Goal: Communication & Community: Answer question/provide support

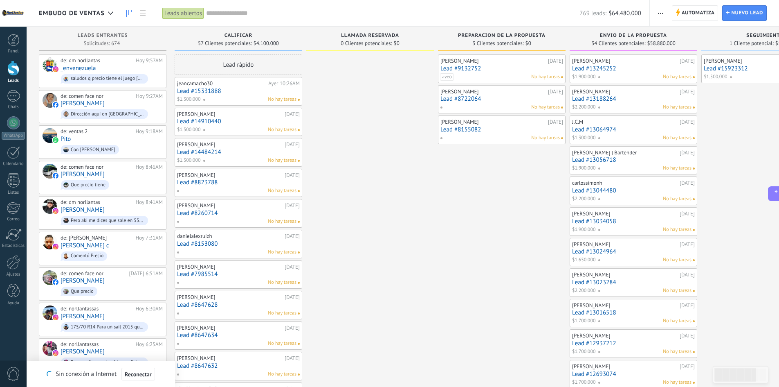
scroll to position [12, 0]
click at [453, 76] on span "aveo" at bounding box center [447, 76] width 14 height 7
click at [445, 108] on span at bounding box center [444, 106] width 9 height 7
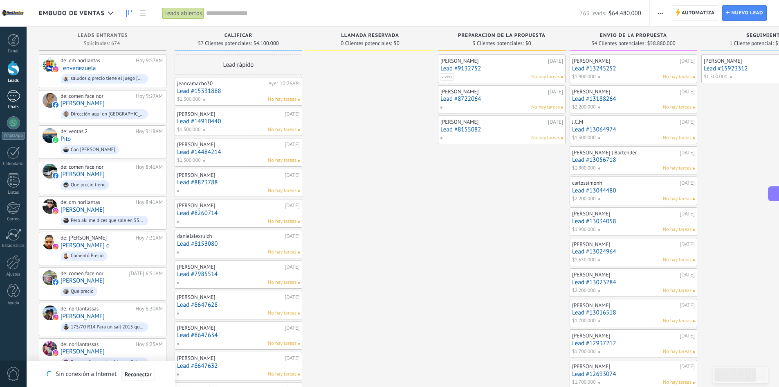
click at [11, 101] on div at bounding box center [13, 96] width 13 height 12
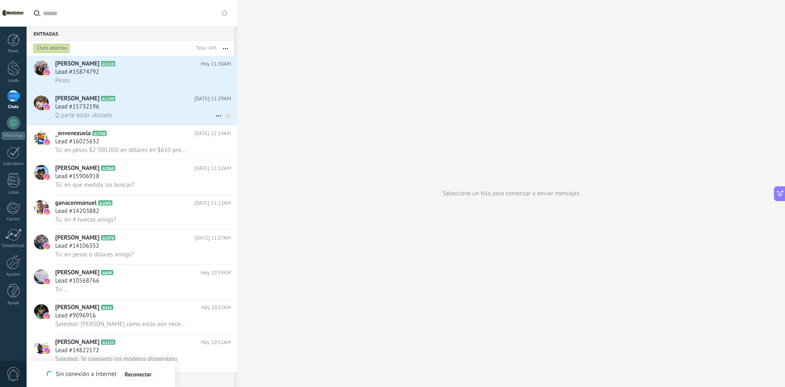
click at [122, 115] on div "Q parte estás ubicado" at bounding box center [143, 115] width 176 height 9
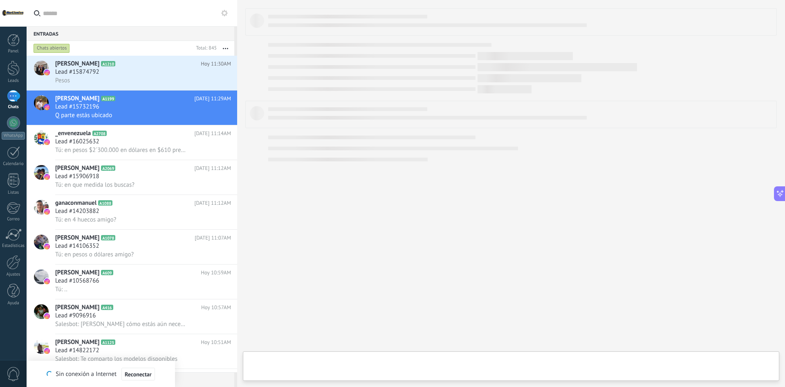
type textarea "**********"
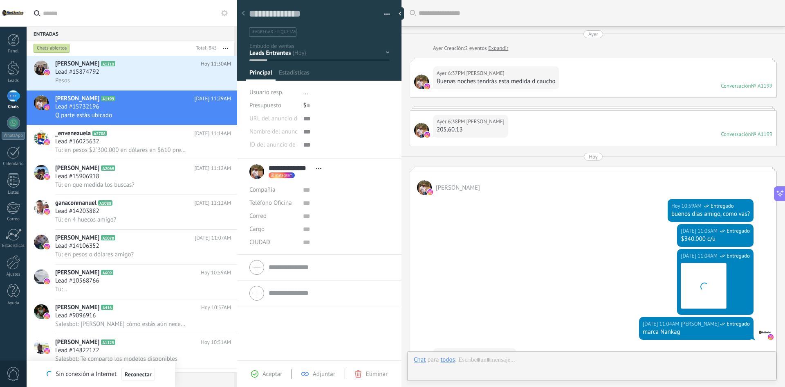
scroll to position [135, 0]
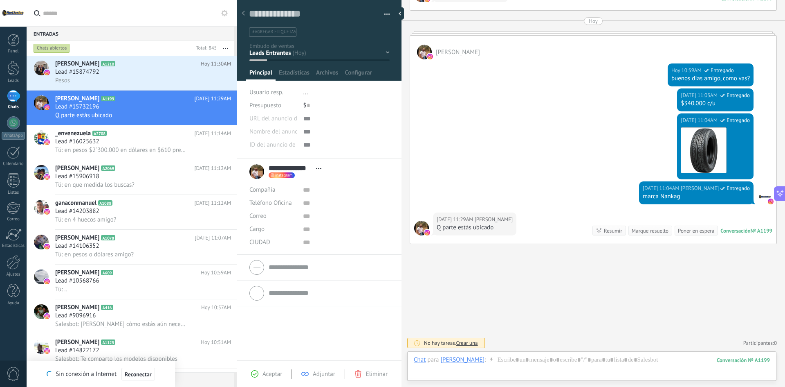
click at [531, 351] on div "Buscar Carga más Ayer Ayer Creación: 2 eventos Expandir Ayer 6:37PM yuvaldo car…" at bounding box center [594, 126] width 384 height 522
click at [531, 359] on div at bounding box center [592, 367] width 356 height 25
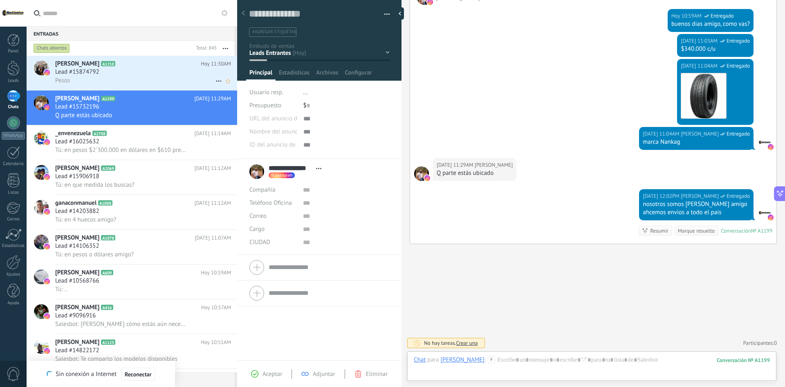
click at [130, 79] on div "Pesos" at bounding box center [143, 80] width 176 height 9
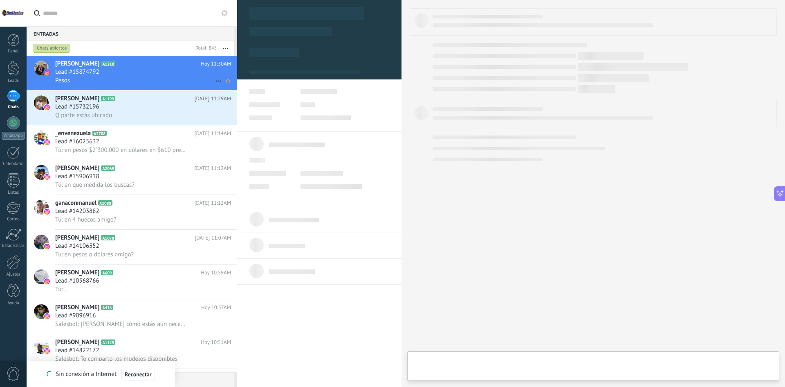
type textarea "**********"
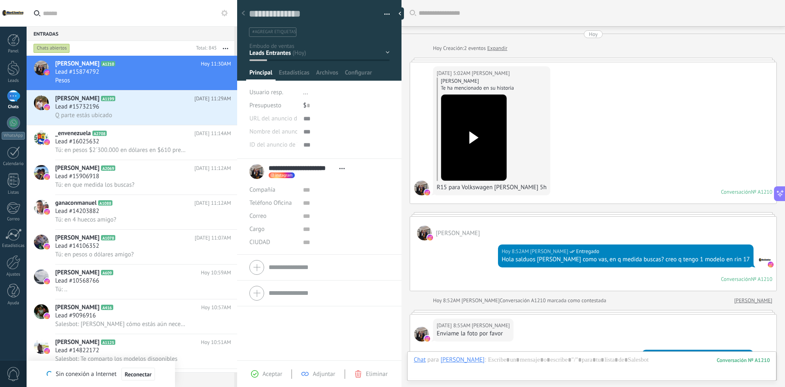
scroll to position [393, 0]
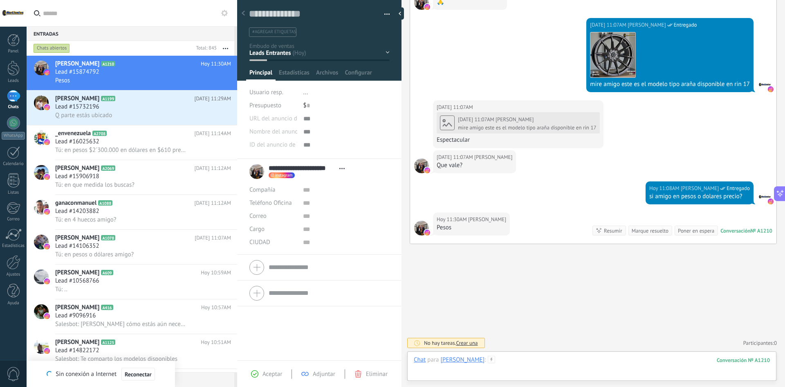
click at [545, 360] on div at bounding box center [592, 367] width 356 height 25
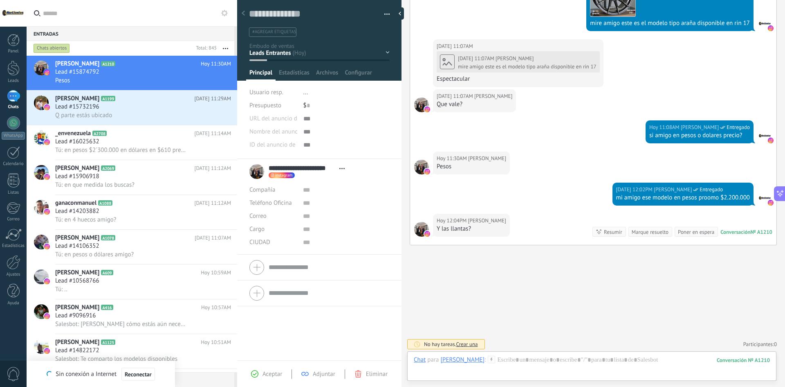
scroll to position [456, 0]
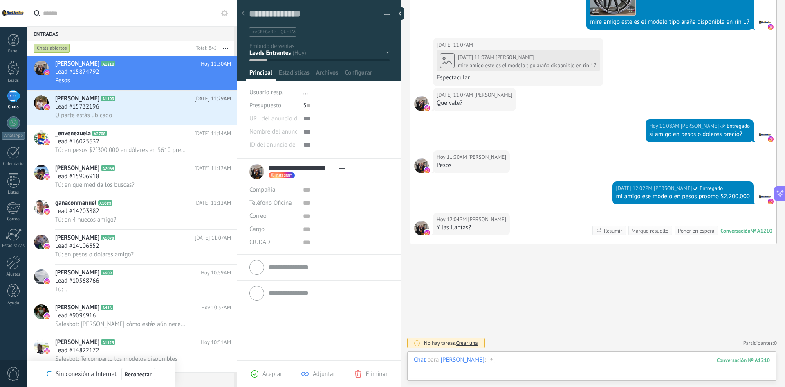
click at [559, 364] on div at bounding box center [592, 367] width 356 height 25
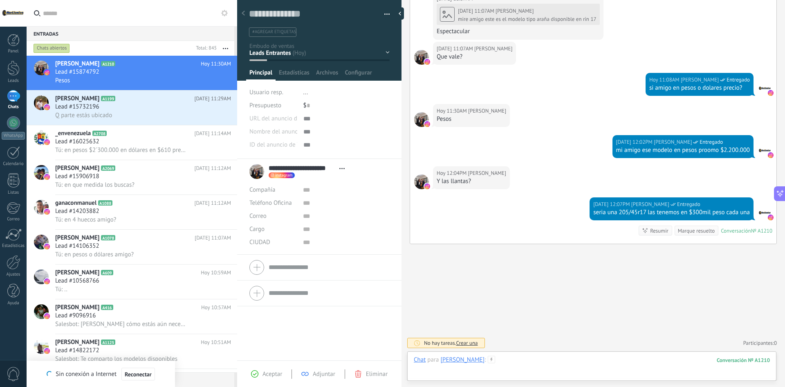
click at [590, 365] on div at bounding box center [592, 367] width 356 height 25
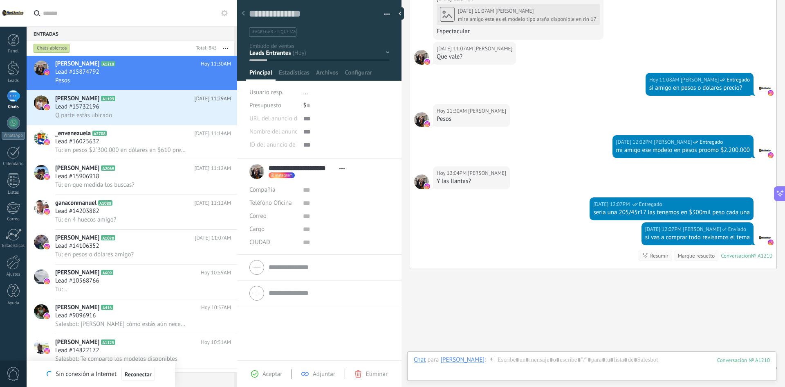
scroll to position [527, 0]
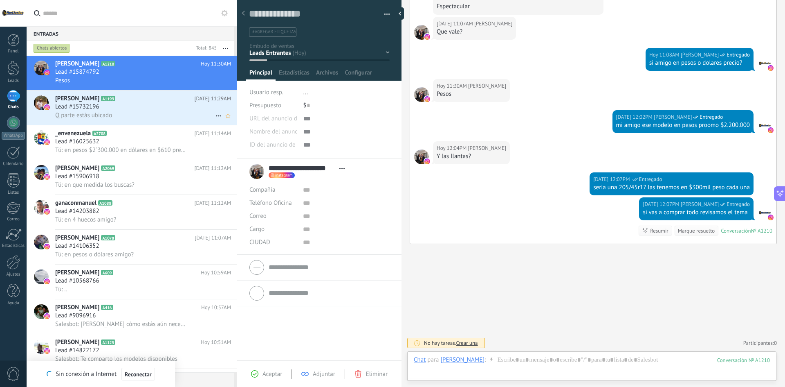
click at [162, 114] on div "Q parte estás ubicado" at bounding box center [143, 115] width 176 height 9
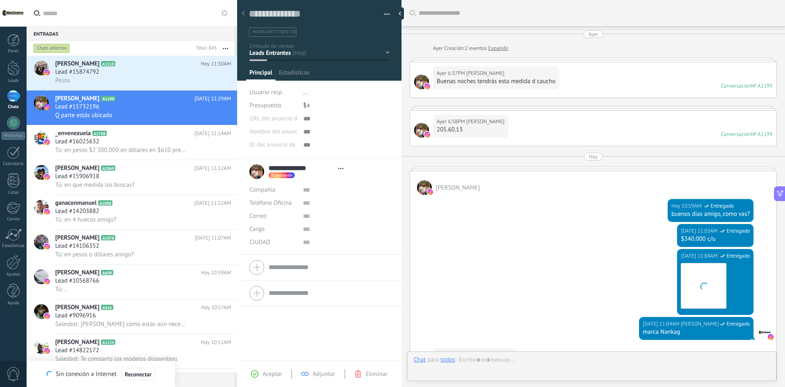
type textarea "**********"
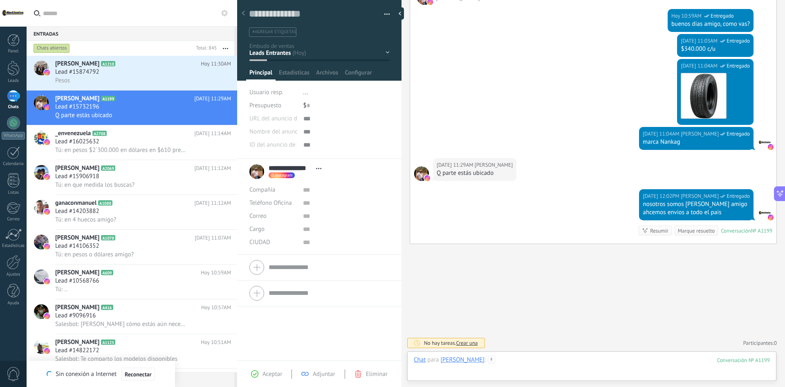
click at [540, 373] on div at bounding box center [592, 367] width 356 height 25
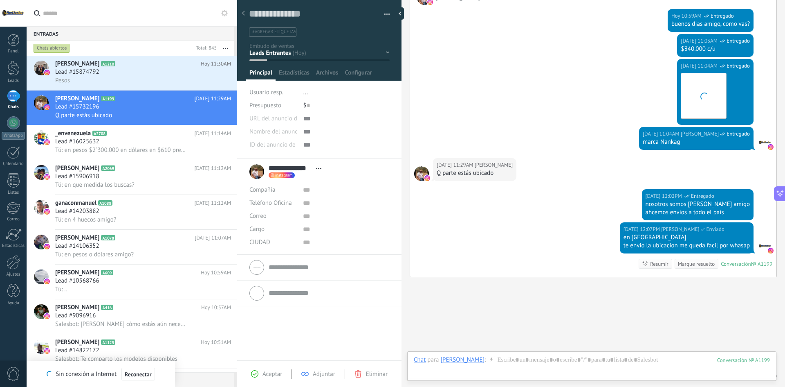
scroll to position [223, 0]
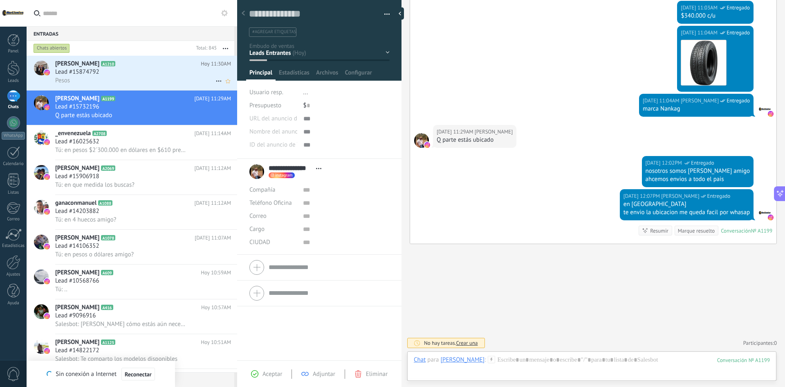
click at [99, 61] on span "[PERSON_NAME]" at bounding box center [77, 64] width 44 height 8
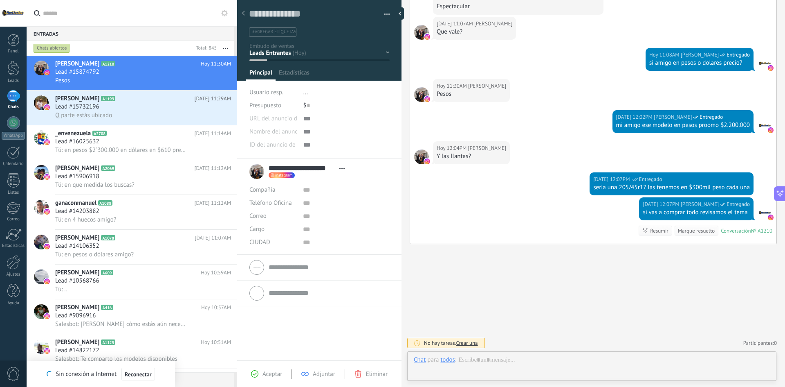
scroll to position [12, 0]
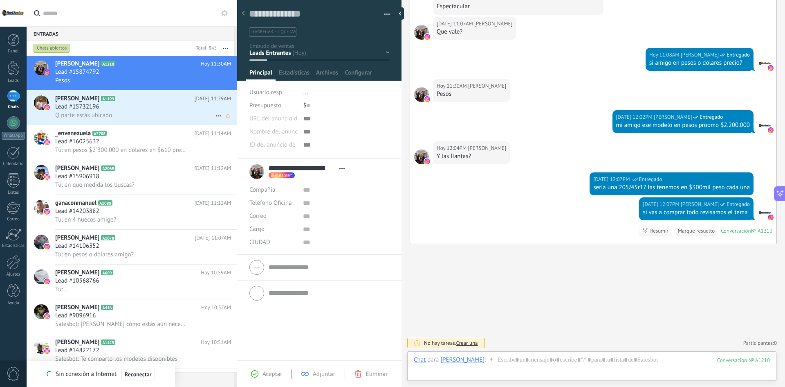
click at [148, 106] on div "Lead #15732196" at bounding box center [143, 107] width 176 height 8
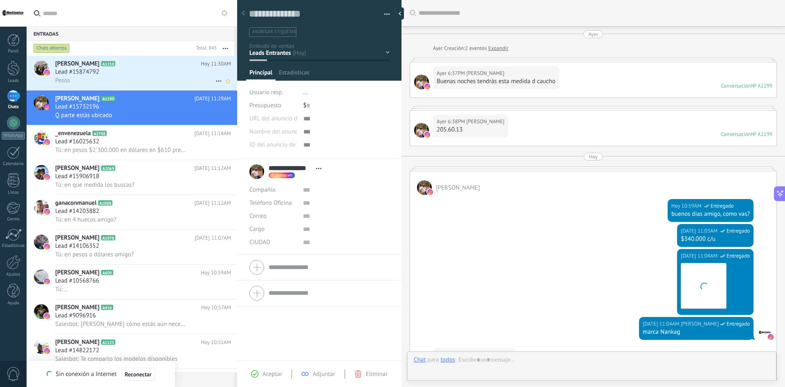
scroll to position [223, 0]
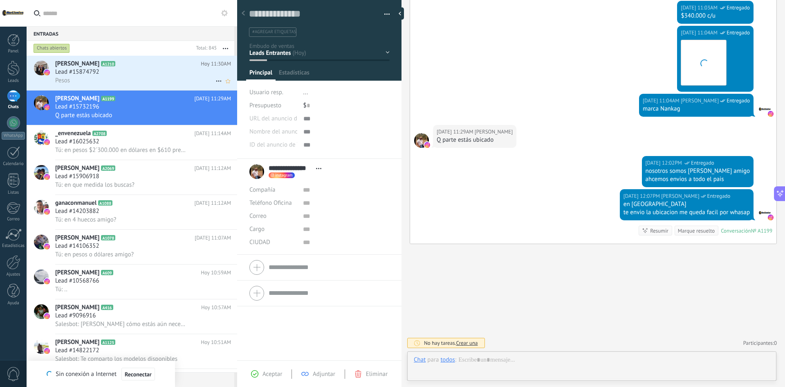
click at [221, 68] on div "Lead #15874792" at bounding box center [143, 72] width 176 height 8
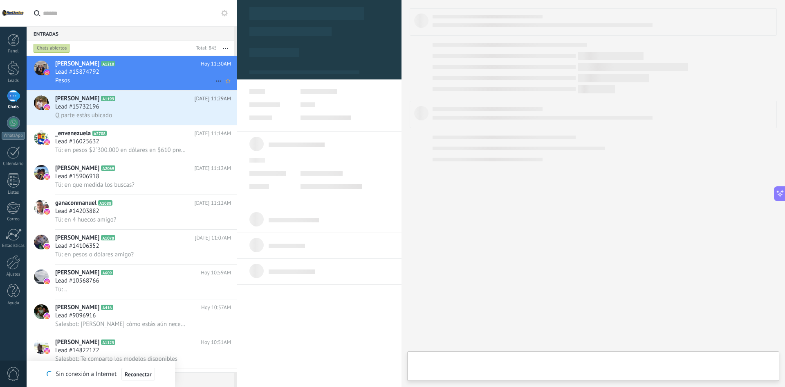
click at [218, 79] on icon at bounding box center [219, 81] width 10 height 10
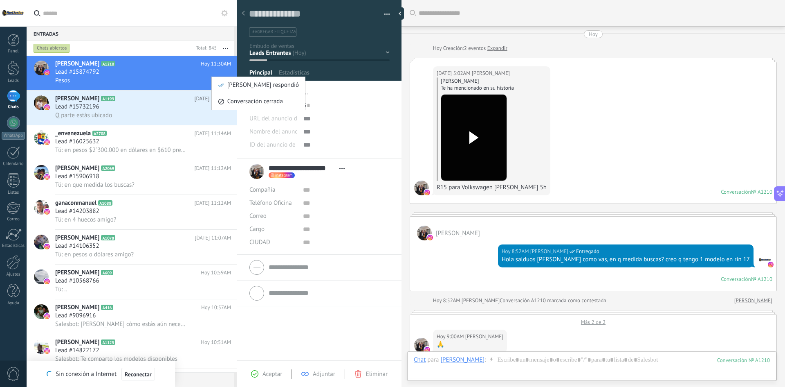
scroll to position [476, 0]
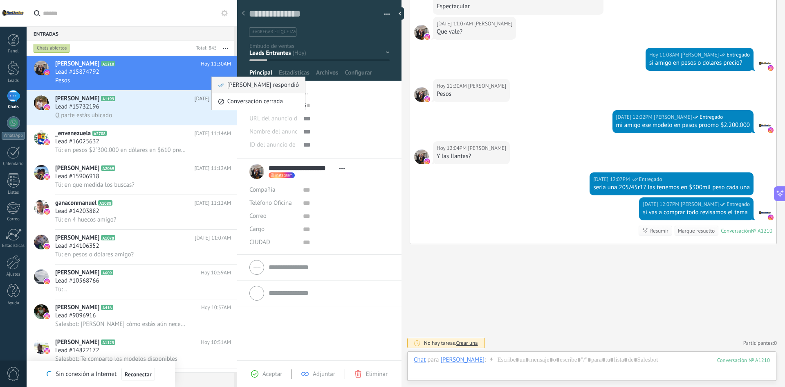
click at [250, 86] on span "[PERSON_NAME] respondió" at bounding box center [263, 85] width 72 height 16
click at [214, 115] on icon at bounding box center [219, 116] width 10 height 10
click at [242, 120] on span "[PERSON_NAME] respondió" at bounding box center [263, 120] width 72 height 16
click at [126, 166] on icon at bounding box center [122, 168] width 8 height 8
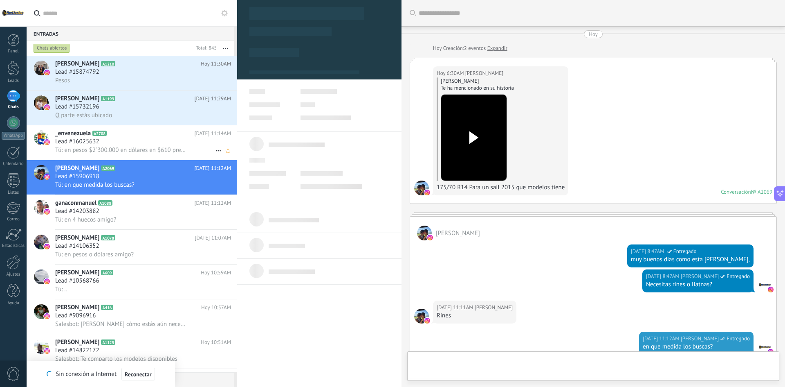
scroll to position [134, 0]
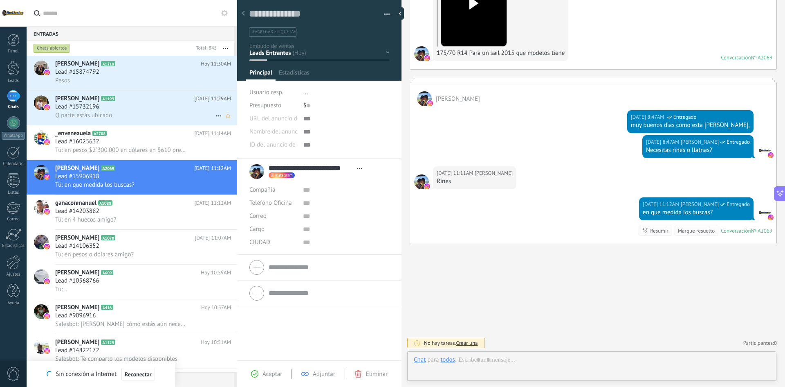
click at [135, 122] on div "yuvaldo carrero A1199 Hoy 11:29AM Lead #15732196 Q parte estás ubicado" at bounding box center [146, 107] width 182 height 34
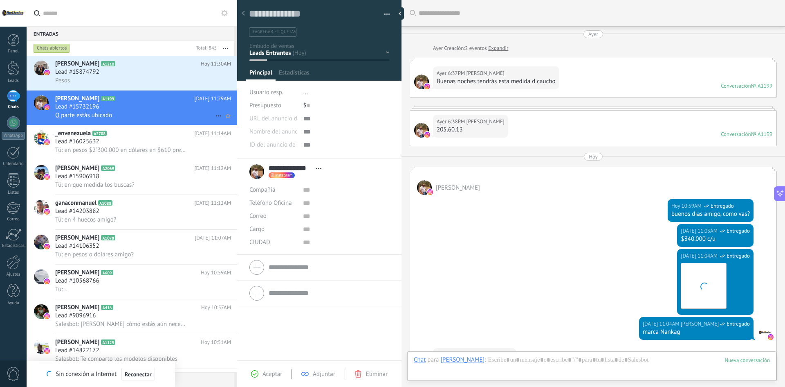
scroll to position [223, 0]
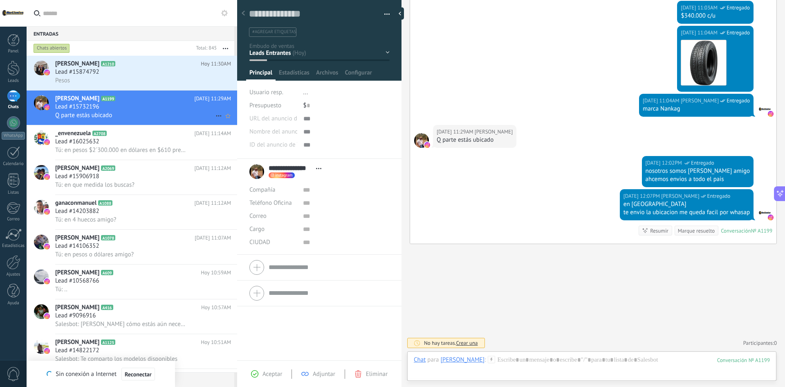
click at [216, 115] on icon at bounding box center [219, 116] width 10 height 10
click at [230, 123] on span "[PERSON_NAME] respondió" at bounding box center [263, 120] width 72 height 16
click at [178, 77] on div "Pesos" at bounding box center [143, 80] width 176 height 9
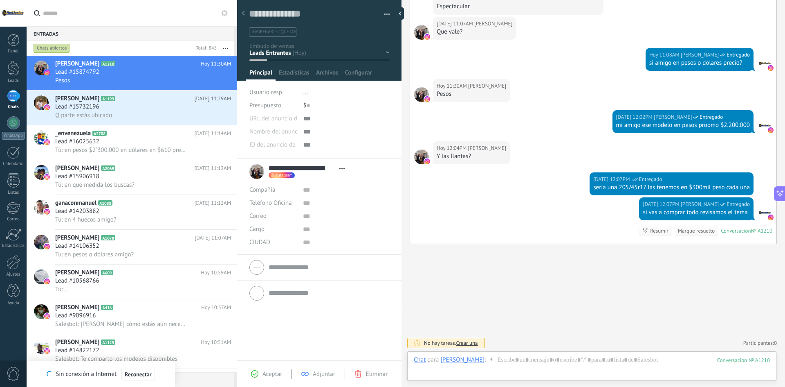
click at [117, 52] on div "Chats abiertos" at bounding box center [112, 48] width 161 height 15
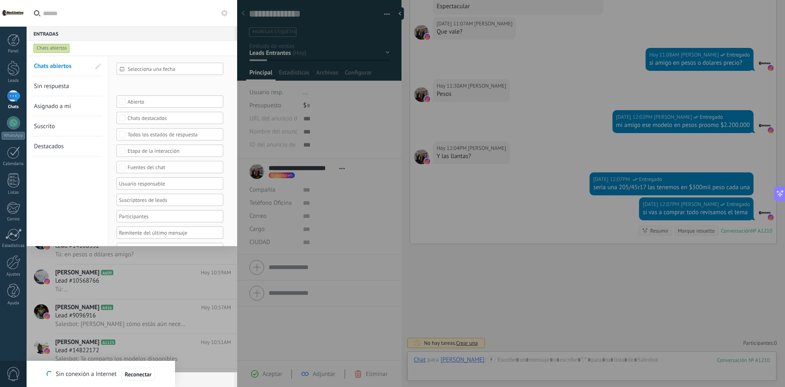
click at [160, 168] on div "Fuentes del chat" at bounding box center [170, 167] width 85 height 6
click at [151, 226] on div "Norllantas Cucuta" at bounding box center [148, 226] width 40 height 6
click at [135, 238] on button "Aplicar" at bounding box center [134, 233] width 34 height 16
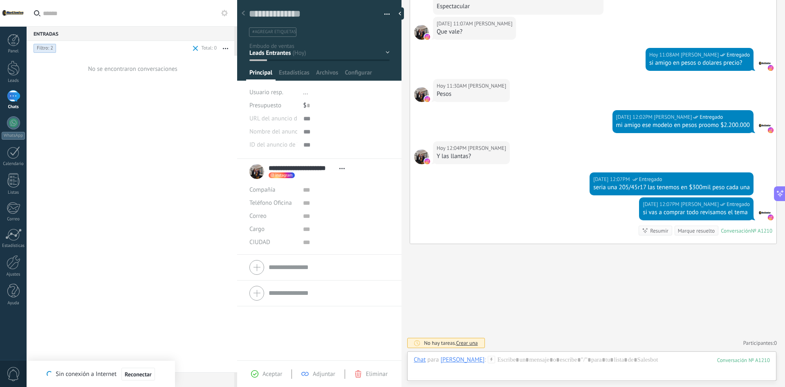
click at [169, 48] on div "Estado de conversación Canales Filtro: 2" at bounding box center [111, 48] width 159 height 15
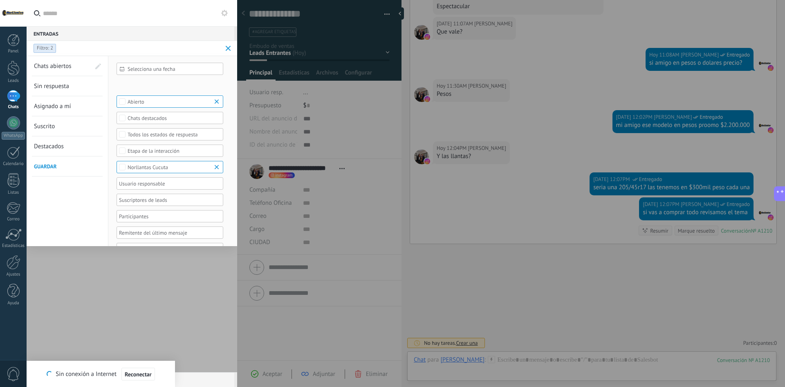
click at [217, 101] on b at bounding box center [218, 101] width 10 height 8
click at [134, 235] on span "Aplicar" at bounding box center [133, 233] width 17 height 6
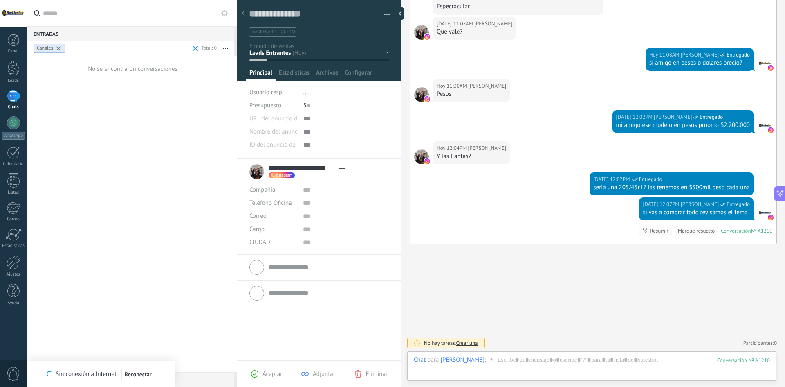
click at [192, 52] on span at bounding box center [195, 48] width 9 height 16
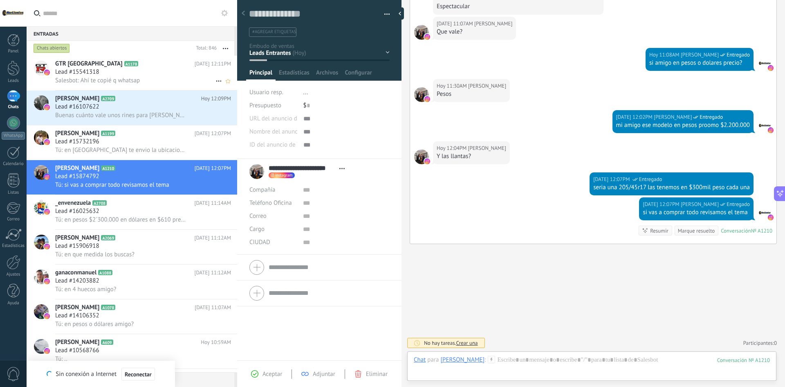
click at [127, 71] on div "Lead #15541318" at bounding box center [143, 72] width 176 height 8
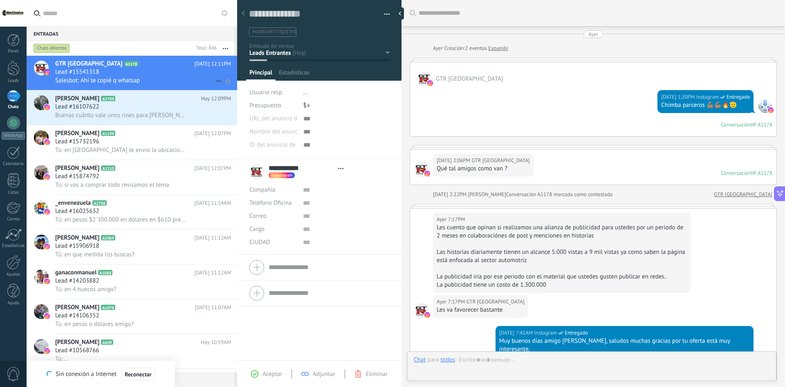
type textarea "**********"
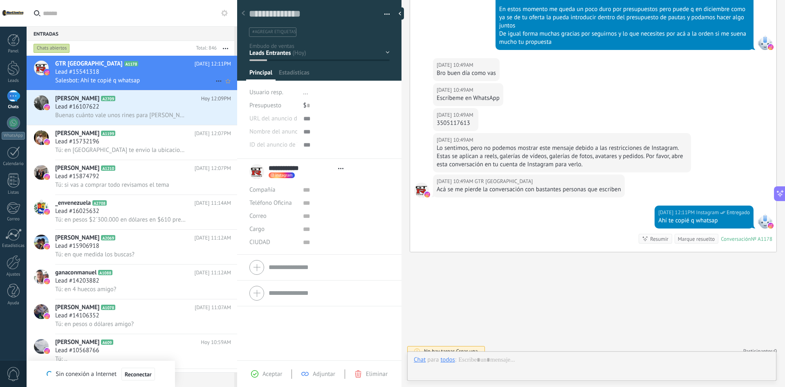
scroll to position [12, 0]
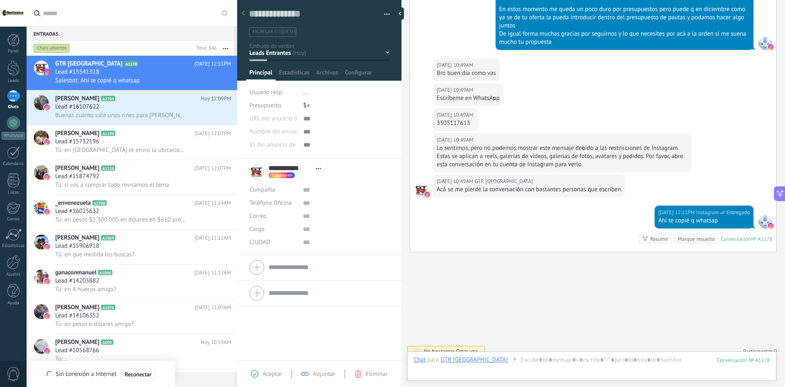
click at [95, 49] on div "Chats abiertos" at bounding box center [112, 48] width 161 height 15
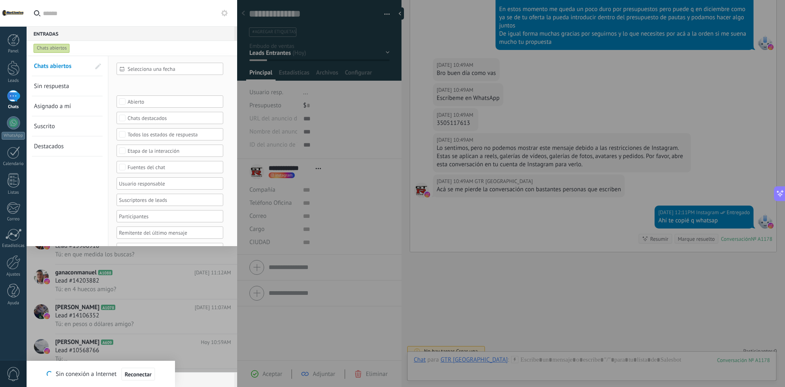
click at [95, 47] on div "Chats abiertos" at bounding box center [124, 48] width 185 height 15
click at [146, 19] on input "text" at bounding box center [137, 13] width 188 height 26
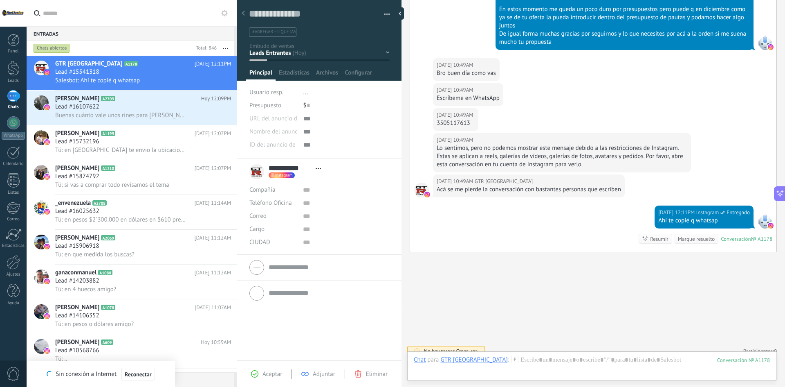
click at [117, 48] on div "Chats abiertos" at bounding box center [112, 48] width 161 height 15
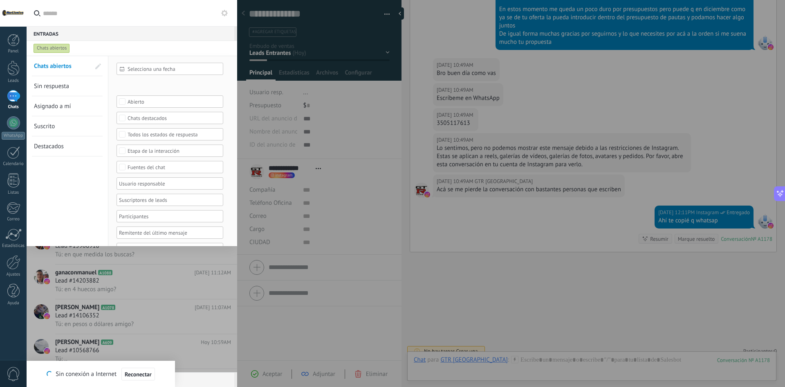
click at [117, 48] on div "Chats abiertos" at bounding box center [124, 48] width 185 height 15
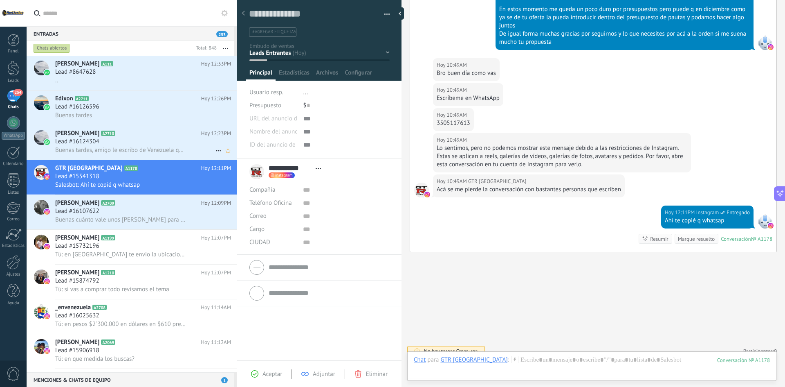
click at [128, 149] on span "Buenas tardes, amigo le escribo de Venezuela quiero unos rines para Aveo necesi…" at bounding box center [120, 150] width 131 height 8
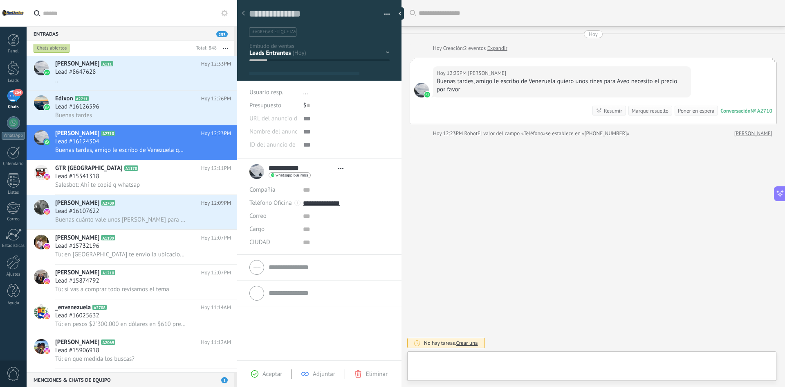
type textarea "**********"
click at [558, 360] on div at bounding box center [592, 367] width 356 height 25
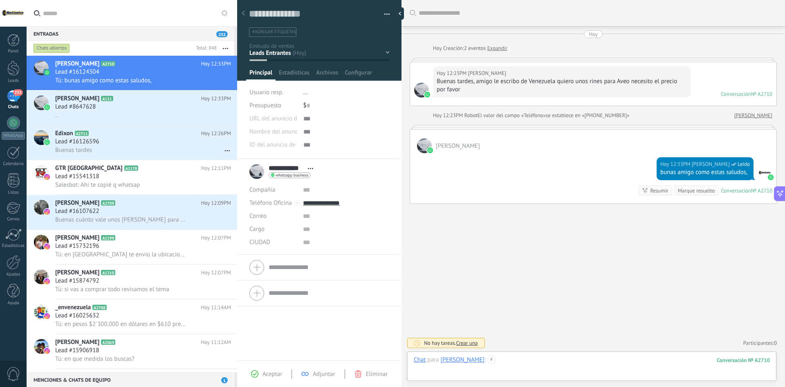
click at [558, 357] on div at bounding box center [592, 367] width 356 height 25
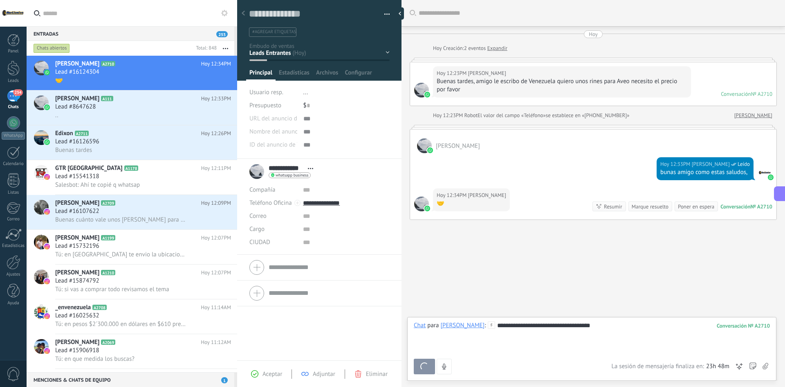
scroll to position [22, 0]
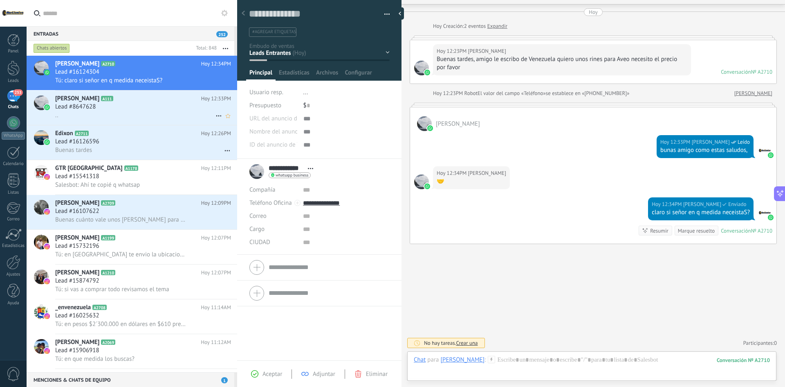
click at [140, 105] on div "Lead #8647628" at bounding box center [143, 107] width 176 height 8
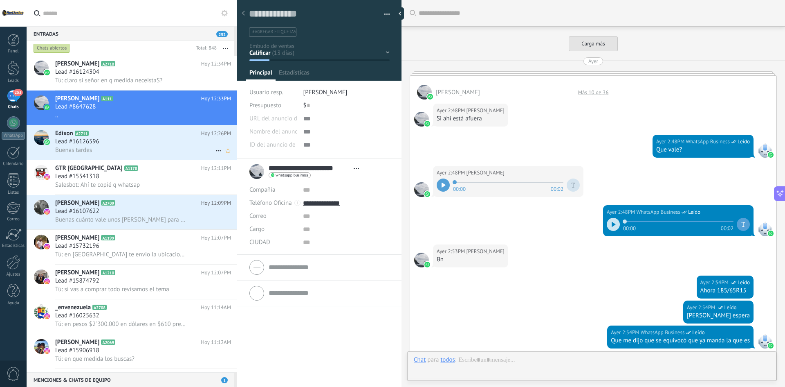
scroll to position [390, 0]
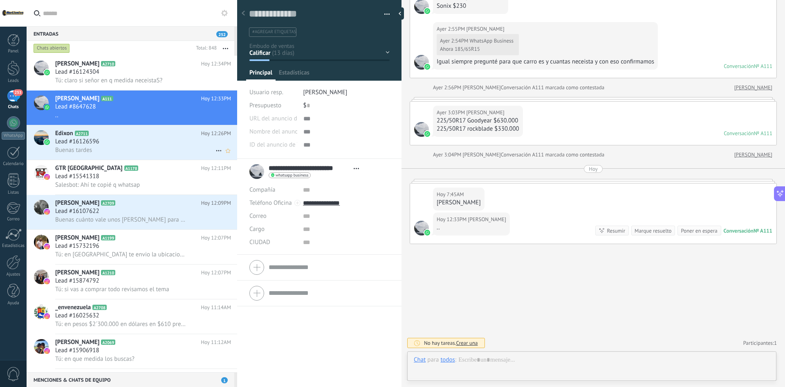
click at [143, 146] on div "Buenas tardes" at bounding box center [143, 150] width 176 height 9
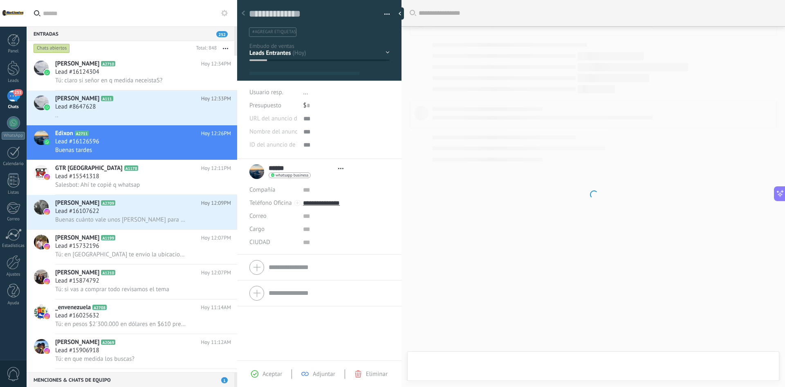
type textarea "**********"
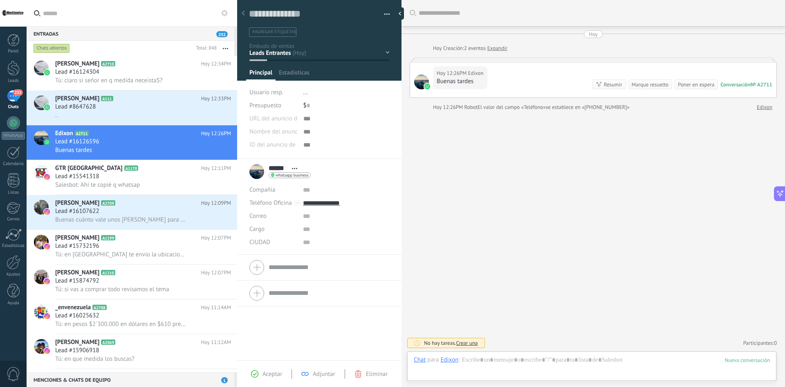
scroll to position [12, 0]
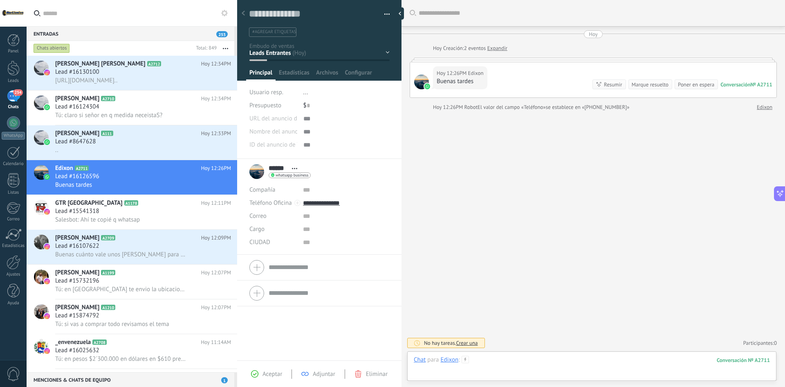
click at [511, 357] on div at bounding box center [592, 367] width 356 height 25
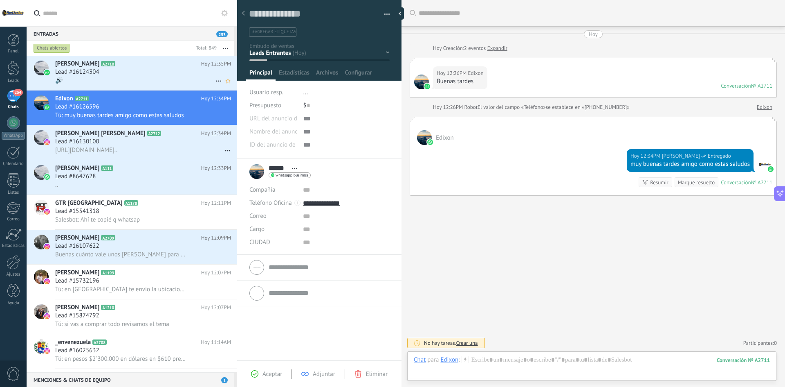
click at [138, 65] on h2 "[PERSON_NAME] A2710" at bounding box center [128, 64] width 146 height 8
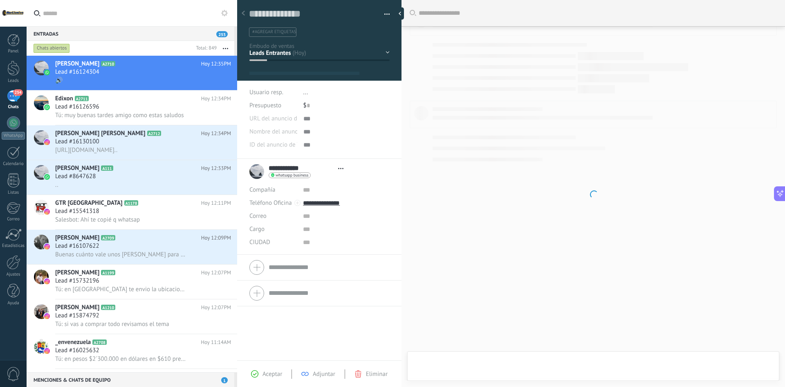
type textarea "**********"
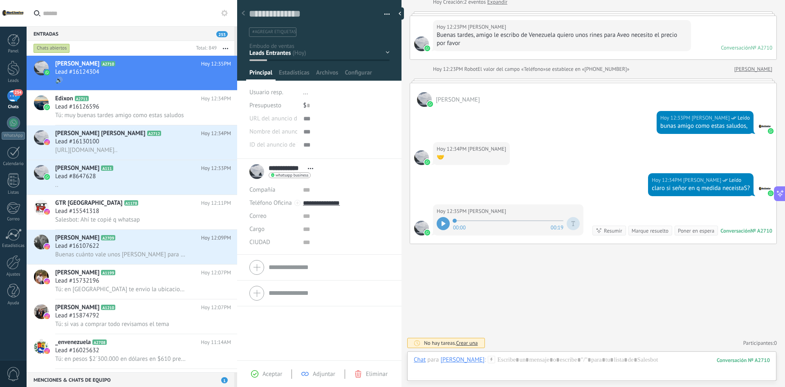
click at [479, 270] on div "Buscar Carga más [PERSON_NAME] Creación: 2 eventos Expandir Hoy 12:23PM [PERSON…" at bounding box center [594, 170] width 384 height 433
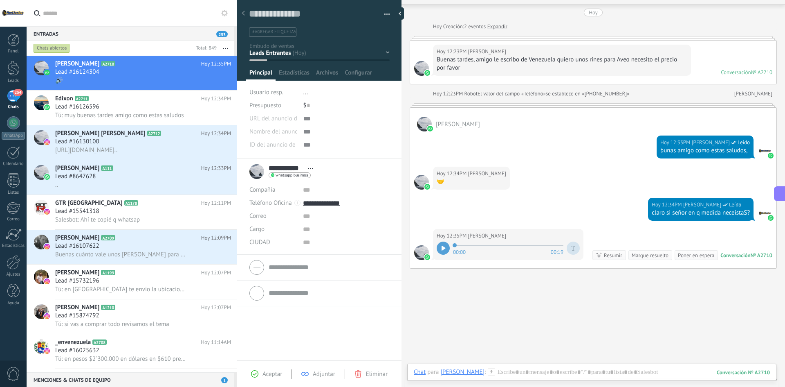
scroll to position [46, 0]
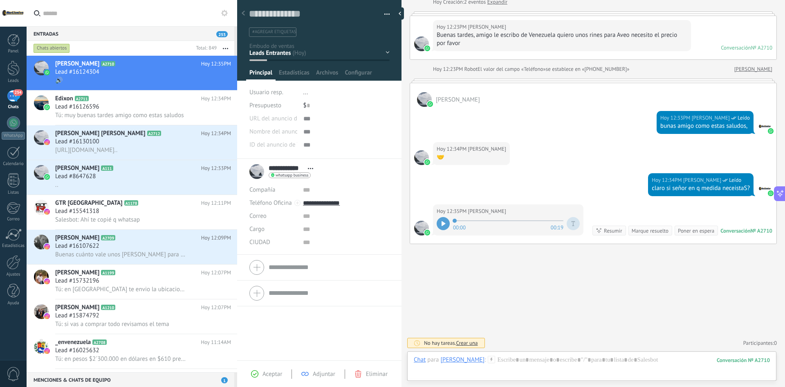
click at [523, 285] on div "Buscar Carga más [PERSON_NAME] Creación: 2 eventos Expandir Hoy 12:23PM [PERSON…" at bounding box center [594, 170] width 384 height 433
click at [0, 0] on div "Calificar Llamada reservada Preparación de la propuesta Envío de la propuesta S…" at bounding box center [0, 0] width 0 height 0
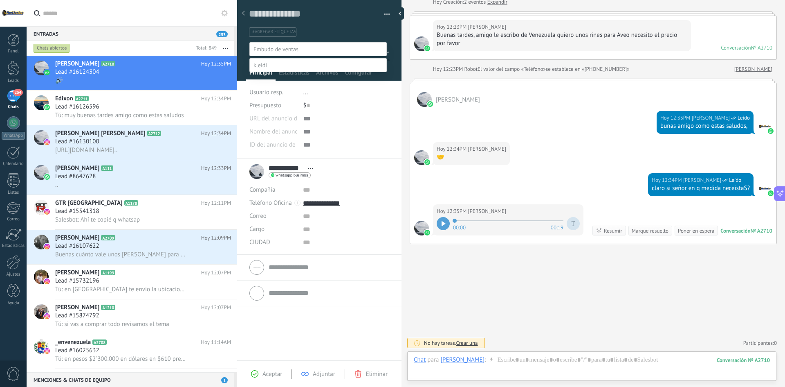
click at [365, 31] on div at bounding box center [406, 193] width 759 height 387
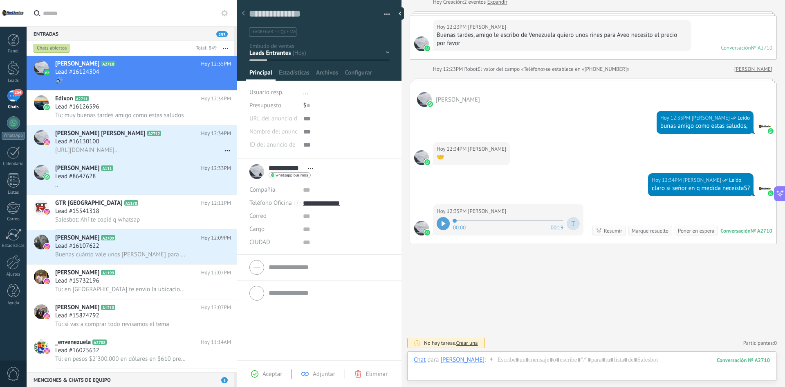
click at [446, 226] on div at bounding box center [443, 223] width 13 height 13
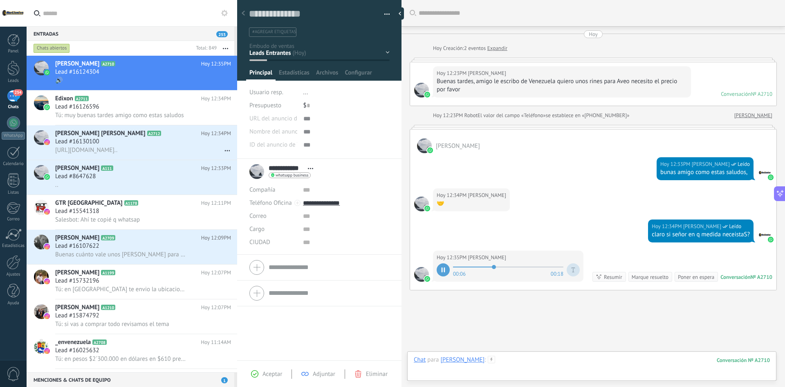
click at [543, 359] on div at bounding box center [592, 367] width 356 height 25
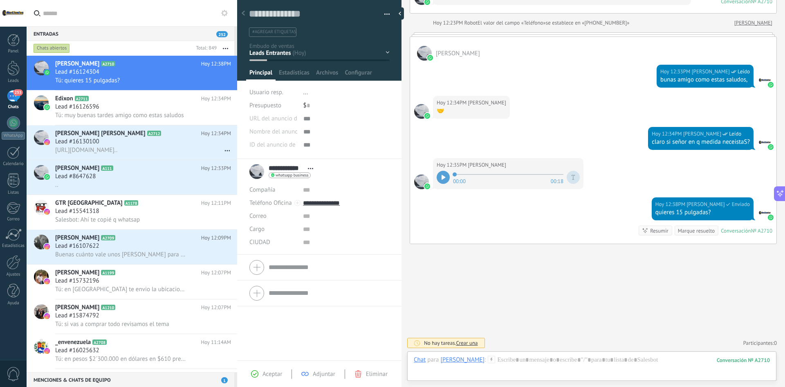
click at [82, 48] on div "Chats abiertos" at bounding box center [112, 48] width 161 height 15
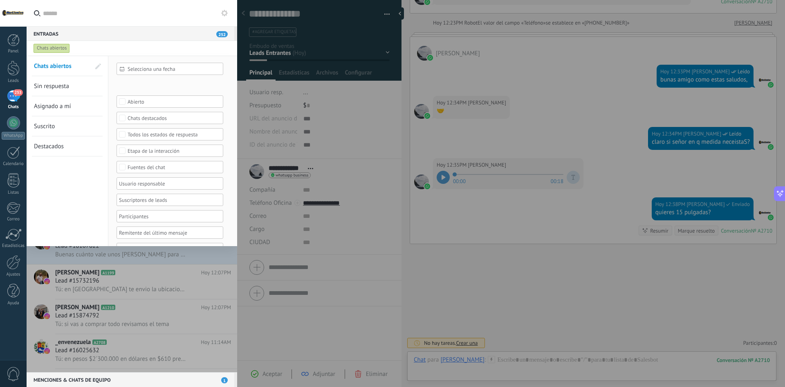
click at [105, 47] on div "Chats abiertos" at bounding box center [124, 48] width 185 height 15
click at [107, 47] on div "Chats abiertos" at bounding box center [124, 48] width 185 height 15
click at [106, 19] on input "text" at bounding box center [137, 13] width 188 height 26
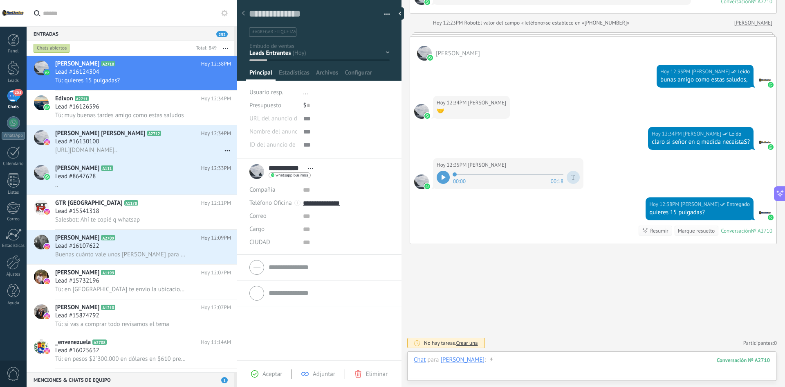
click at [534, 358] on div at bounding box center [592, 367] width 356 height 25
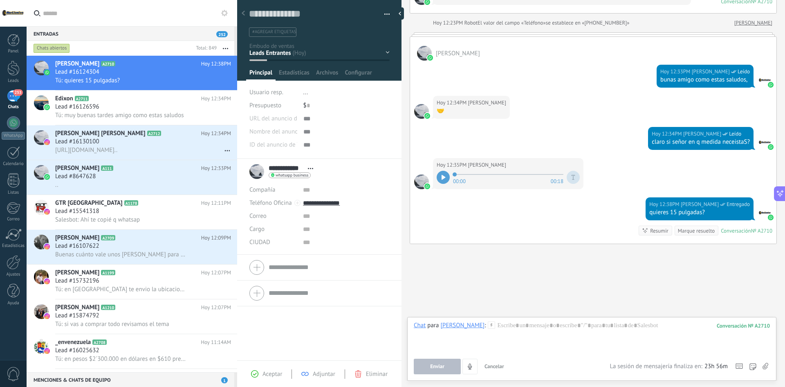
click at [764, 368] on use at bounding box center [766, 365] width 6 height 7
click at [0, 0] on input "file" at bounding box center [0, 0] width 0 height 0
click at [115, 108] on div "Lead #16126596" at bounding box center [143, 107] width 176 height 8
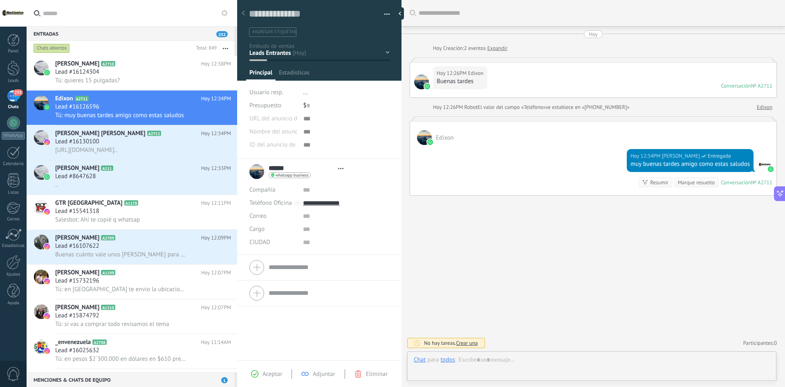
scroll to position [12, 0]
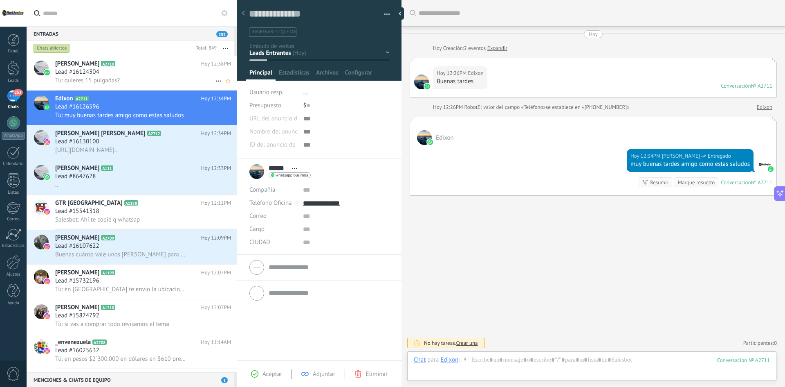
click at [144, 79] on div "Tú: quieres 15 pulgadas?" at bounding box center [143, 80] width 176 height 9
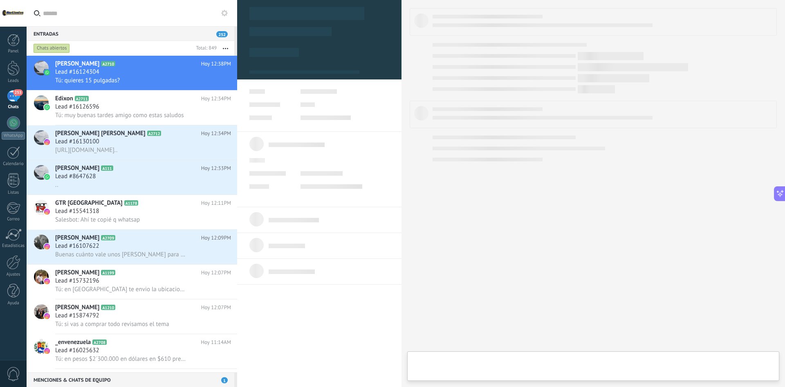
type textarea "**********"
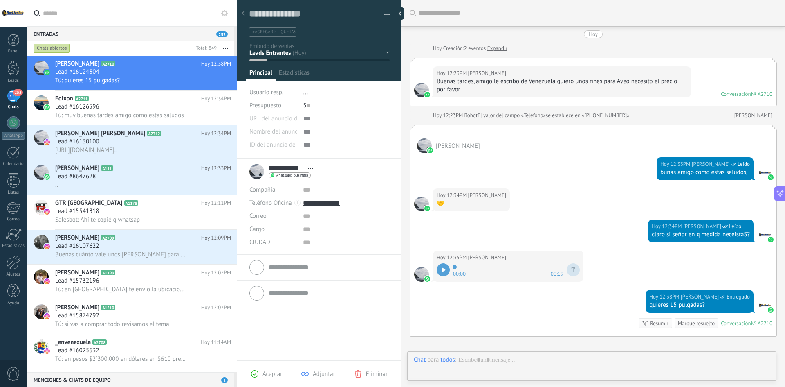
scroll to position [92, 0]
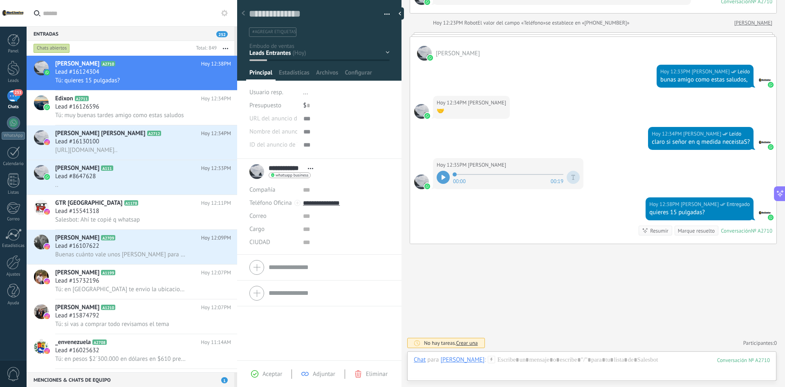
click at [472, 343] on span "Crear una" at bounding box center [467, 342] width 22 height 7
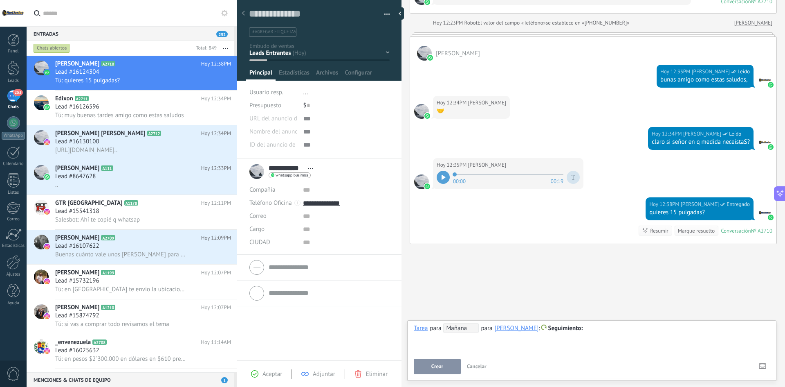
click at [563, 320] on div "**********" at bounding box center [591, 350] width 369 height 61
click at [561, 328] on span "Seguimiento" at bounding box center [565, 328] width 35 height 8
click at [616, 331] on div at bounding box center [392, 193] width 785 height 387
click at [572, 326] on span "Seguimiento" at bounding box center [565, 328] width 35 height 8
click at [625, 330] on div at bounding box center [392, 193] width 785 height 387
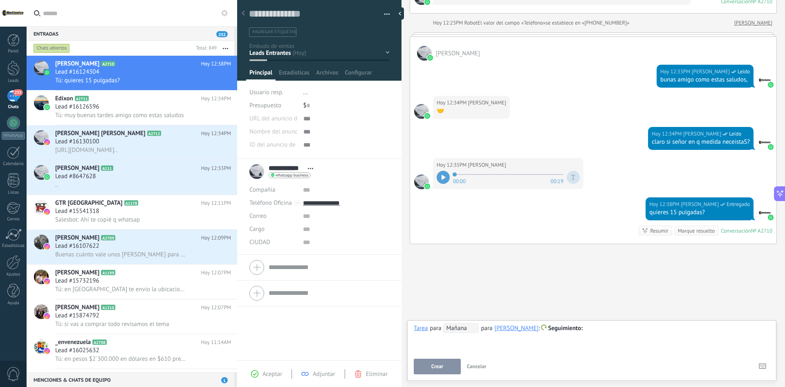
click at [464, 328] on span "Mañana" at bounding box center [461, 328] width 36 height 10
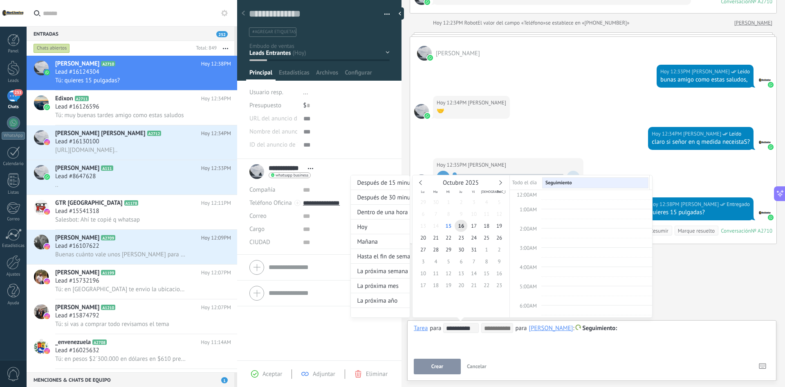
scroll to position [154, 0]
click at [619, 351] on div at bounding box center [392, 193] width 785 height 387
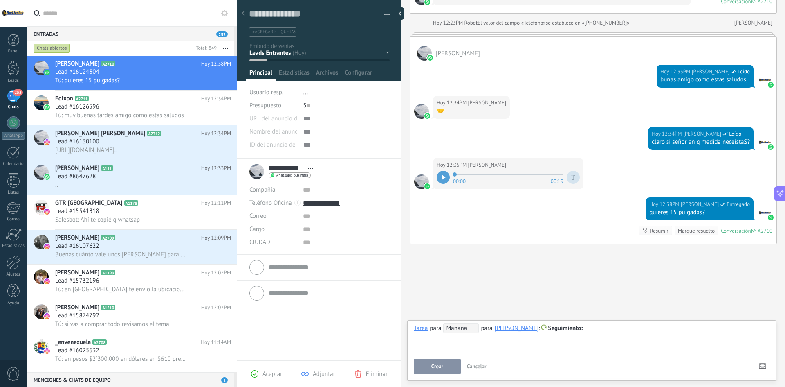
click at [522, 289] on div "Buscar Carga más [PERSON_NAME] Creación: 2 eventos Expandir Hoy 12:23PM [PERSON…" at bounding box center [594, 147] width 384 height 479
click at [479, 366] on span "Cancelar" at bounding box center [477, 365] width 20 height 7
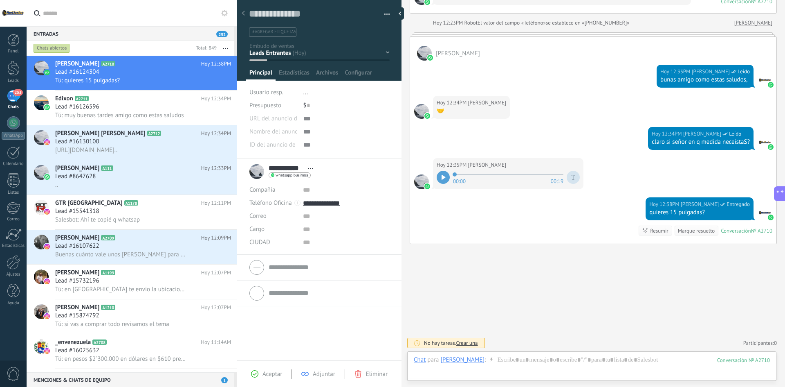
click at [470, 342] on span "Crear una" at bounding box center [467, 342] width 22 height 7
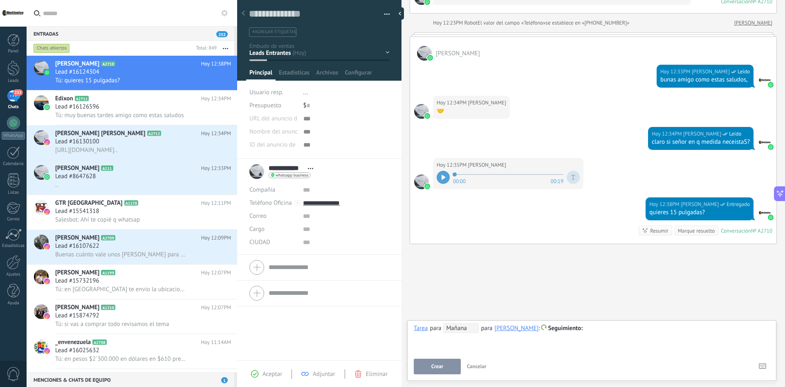
click at [467, 332] on span "Mañana" at bounding box center [461, 328] width 36 height 10
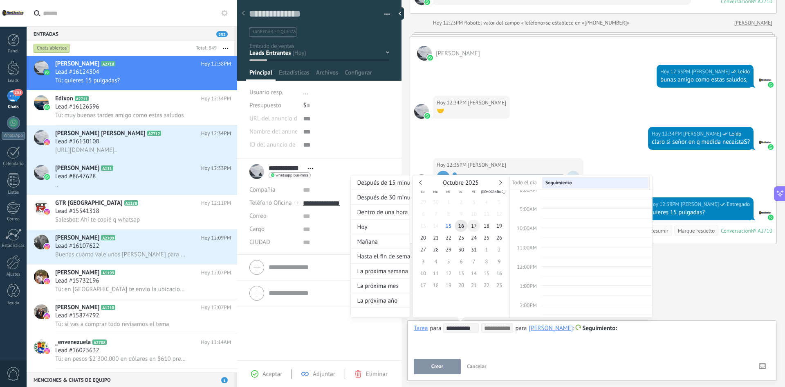
click at [471, 225] on span "17" at bounding box center [474, 226] width 13 height 12
click at [487, 223] on span "18" at bounding box center [486, 226] width 13 height 12
click at [472, 227] on span "17" at bounding box center [474, 226] width 13 height 12
click at [452, 234] on span "22" at bounding box center [448, 238] width 13 height 12
type input "**********"
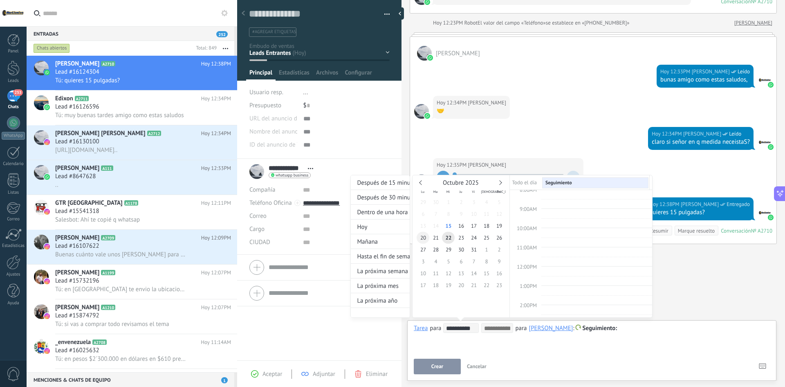
click at [426, 237] on span "20" at bounding box center [423, 238] width 13 height 12
click at [650, 343] on div at bounding box center [392, 193] width 785 height 387
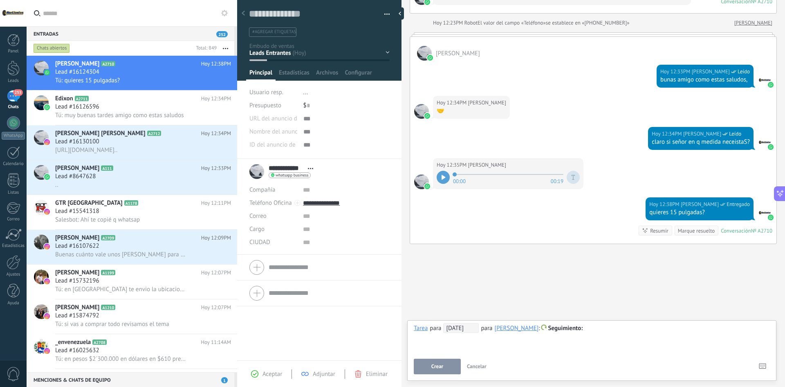
click at [602, 326] on div at bounding box center [592, 328] width 356 height 10
click at [442, 366] on span "Crear" at bounding box center [438, 366] width 12 height 6
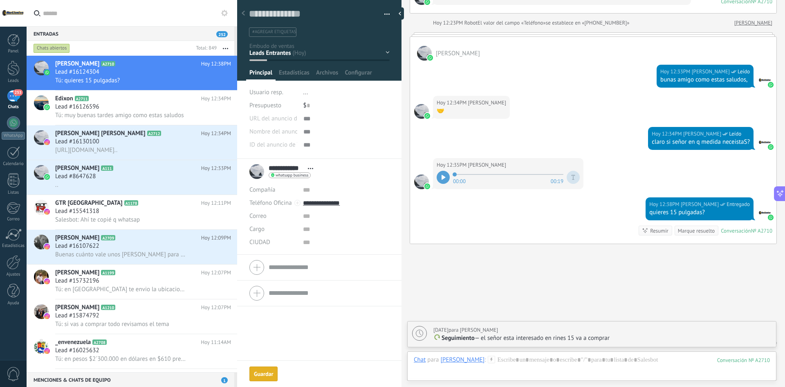
scroll to position [121, 0]
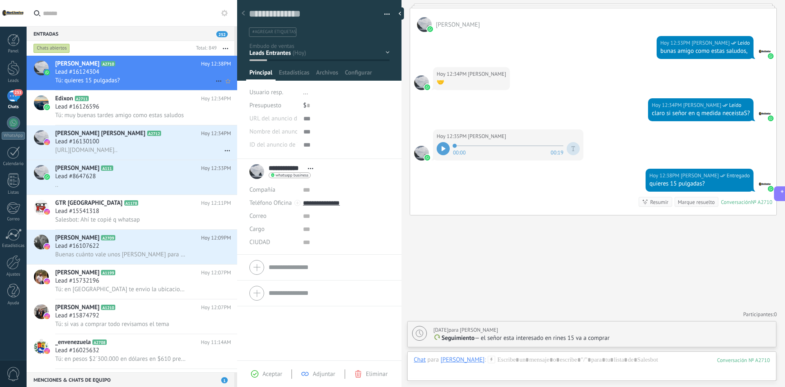
click at [27, 67] on div at bounding box center [41, 73] width 29 height 34
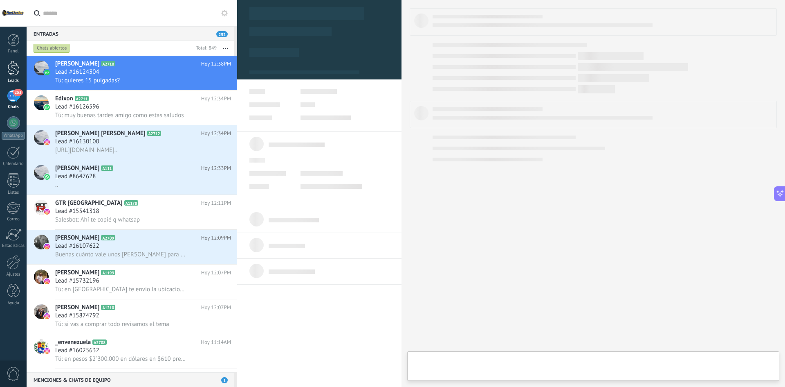
click at [16, 70] on div at bounding box center [13, 68] width 12 height 15
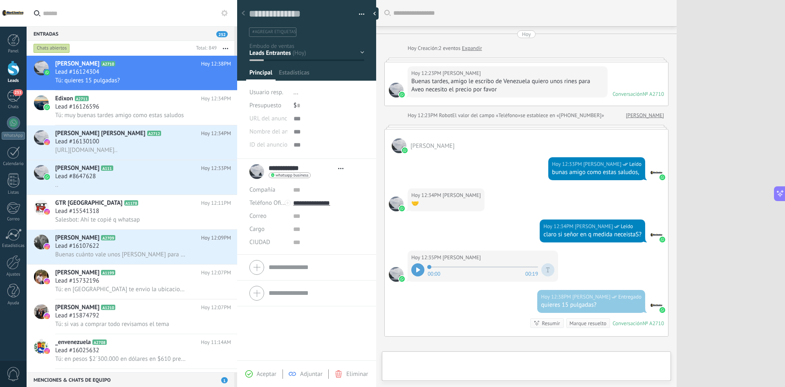
type textarea "**********"
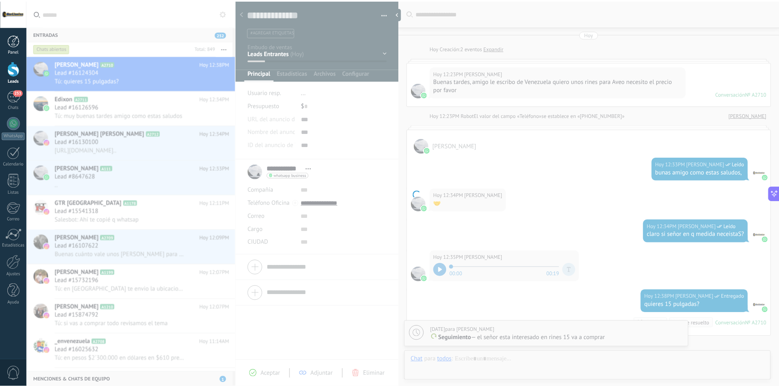
scroll to position [121, 0]
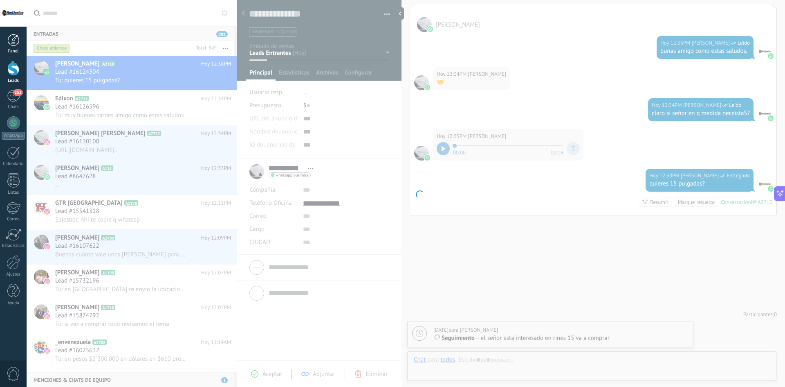
click at [15, 41] on div at bounding box center [13, 40] width 12 height 12
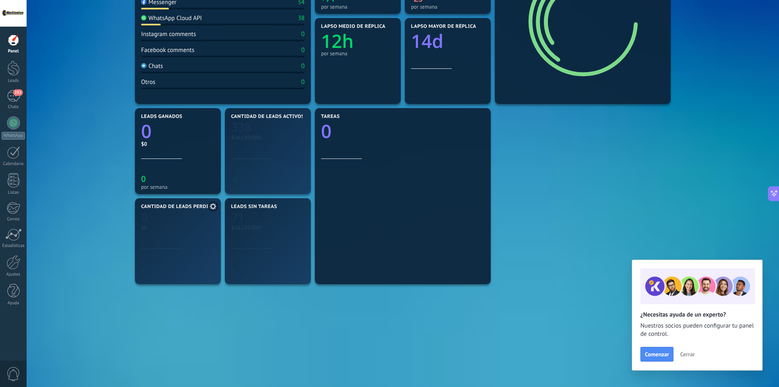
scroll to position [192, 0]
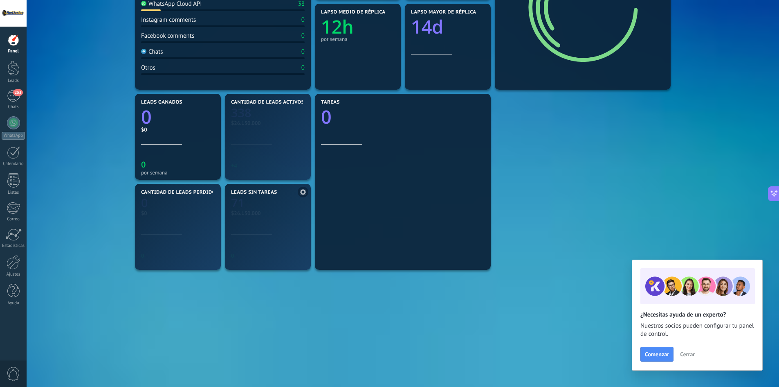
click at [265, 204] on icon "71" at bounding box center [268, 201] width 74 height 12
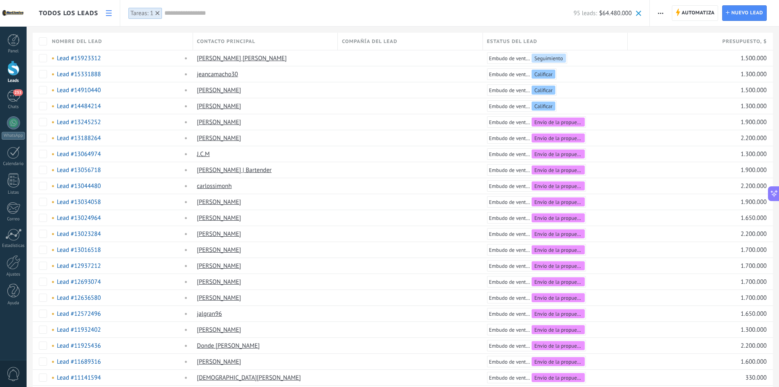
click at [142, 13] on div "Tareas: 1" at bounding box center [141, 13] width 23 height 8
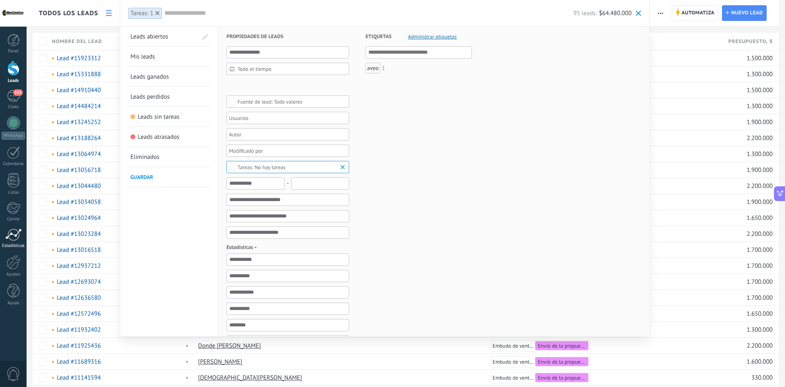
click at [15, 233] on div at bounding box center [13, 234] width 16 height 12
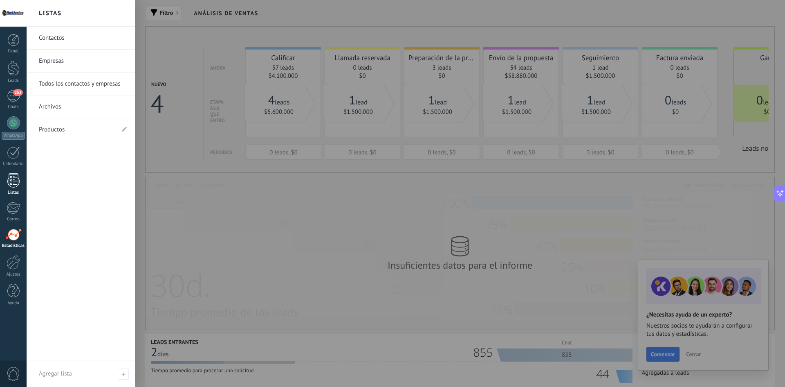
click at [14, 187] on div at bounding box center [13, 180] width 12 height 14
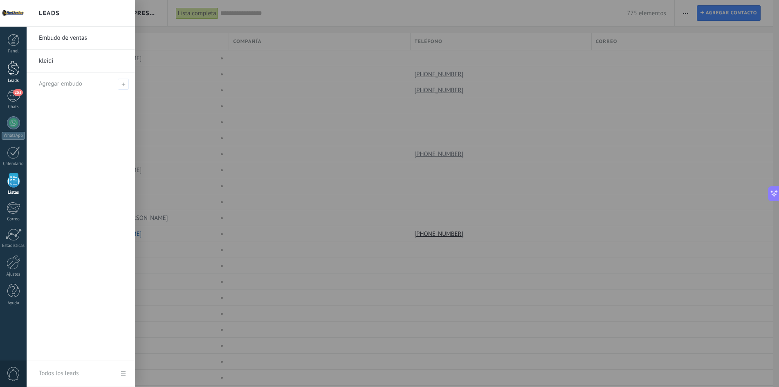
click at [12, 68] on div at bounding box center [13, 68] width 12 height 15
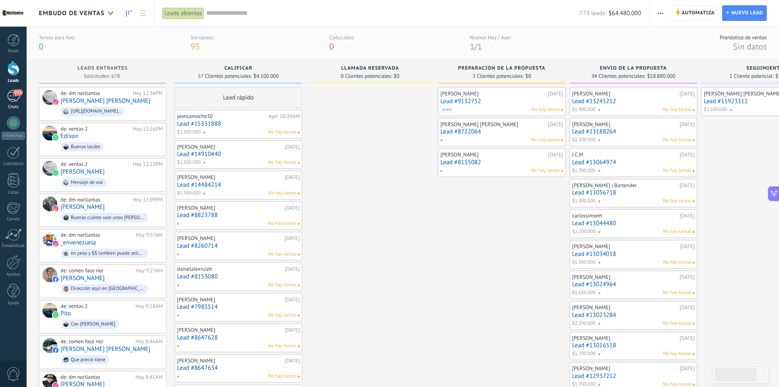
click at [17, 92] on span "253" at bounding box center [17, 92] width 9 height 7
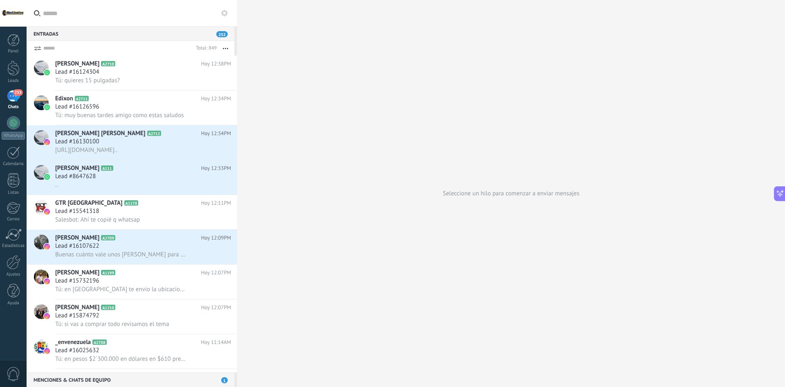
click at [0, 0] on div at bounding box center [0, 0] width 0 height 0
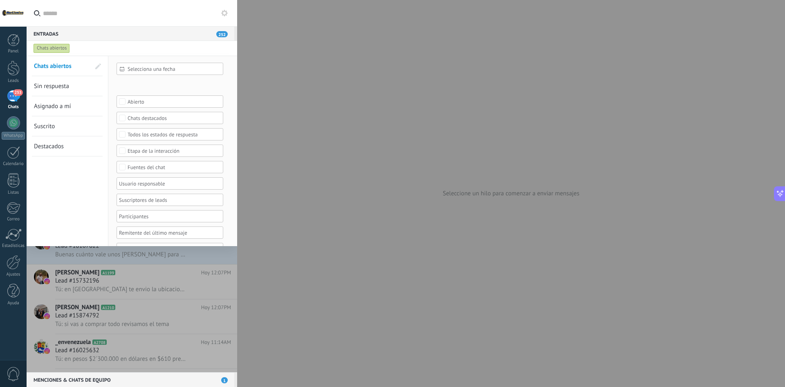
click at [141, 37] on div "Entradas 252" at bounding box center [131, 33] width 208 height 15
click at [150, 50] on div "Chats abiertos" at bounding box center [124, 48] width 185 height 15
click at [228, 7] on label at bounding box center [132, 13] width 211 height 27
click at [228, 7] on input "text" at bounding box center [137, 13] width 188 height 26
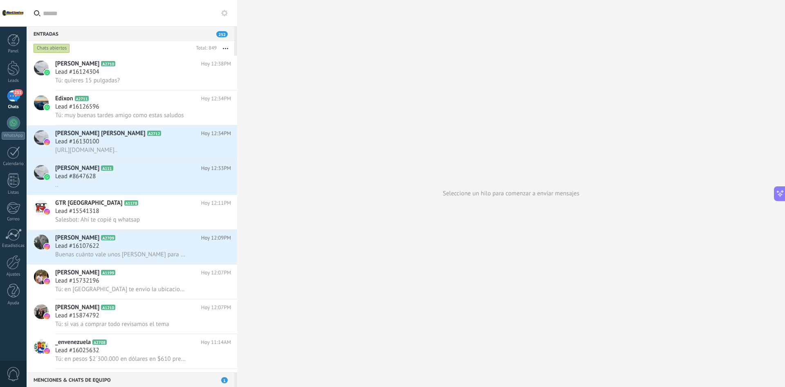
click at [226, 12] on use at bounding box center [224, 13] width 7 height 7
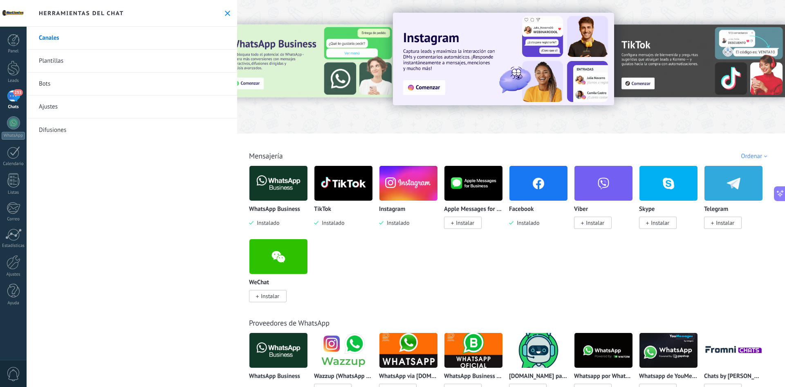
click at [54, 65] on link "Plantillas" at bounding box center [132, 60] width 211 height 23
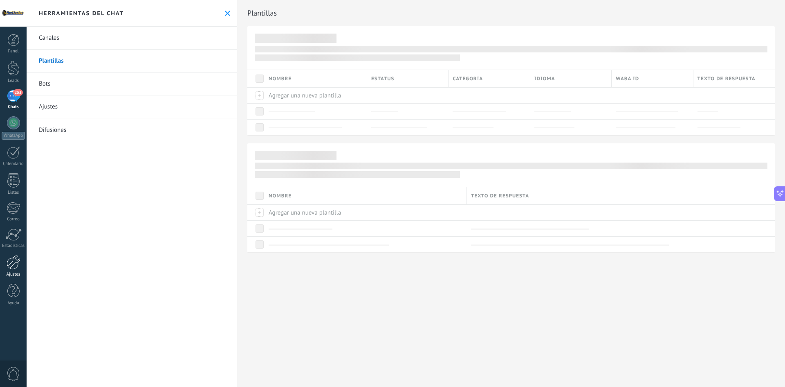
click at [14, 261] on div at bounding box center [14, 262] width 14 height 14
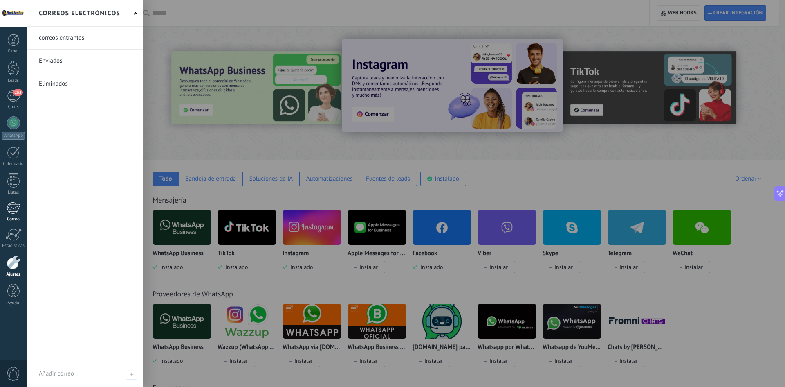
click at [2, 205] on link "Correo" at bounding box center [13, 212] width 27 height 20
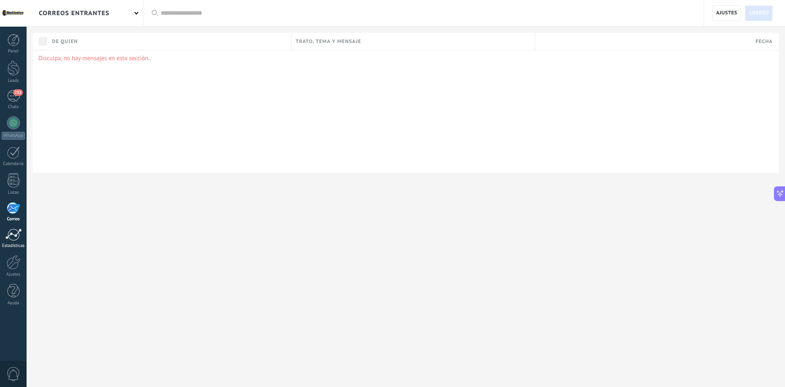
click at [15, 240] on div at bounding box center [13, 234] width 16 height 12
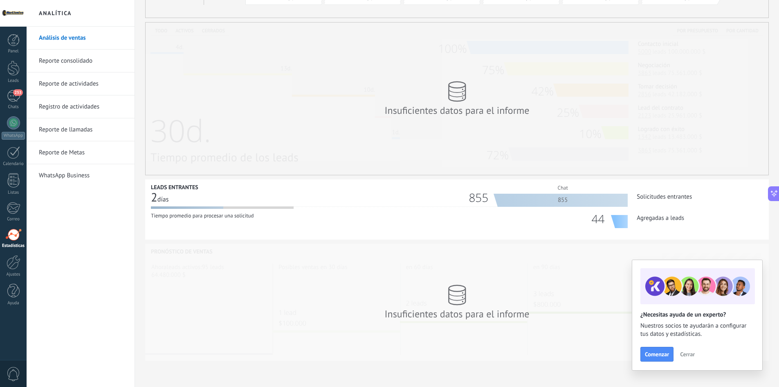
scroll to position [155, 0]
click at [565, 195] on div "855" at bounding box center [563, 199] width 130 height 13
click at [629, 209] on li "44 Agregadas a leads" at bounding box center [594, 216] width 309 height 21
click at [661, 211] on li "44 Agregadas a leads" at bounding box center [594, 216] width 309 height 21
click at [676, 353] on div "Comenzar Cerrar" at bounding box center [698, 353] width 114 height 15
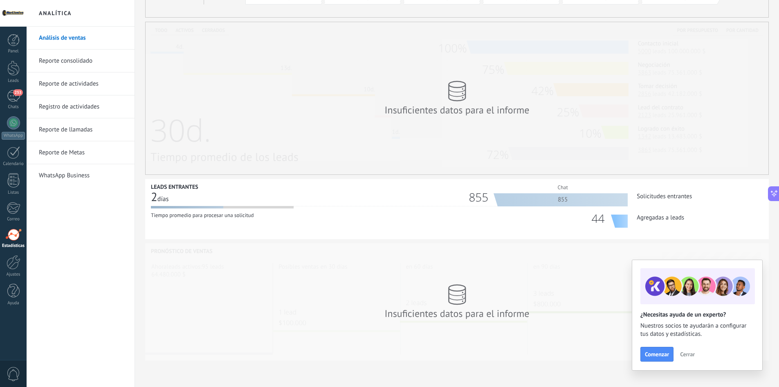
click at [680, 353] on button "Cerrar" at bounding box center [688, 354] width 22 height 12
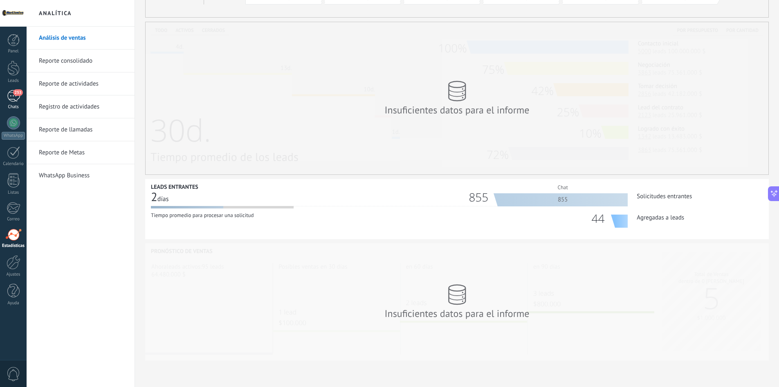
click at [18, 99] on div "253" at bounding box center [13, 96] width 13 height 12
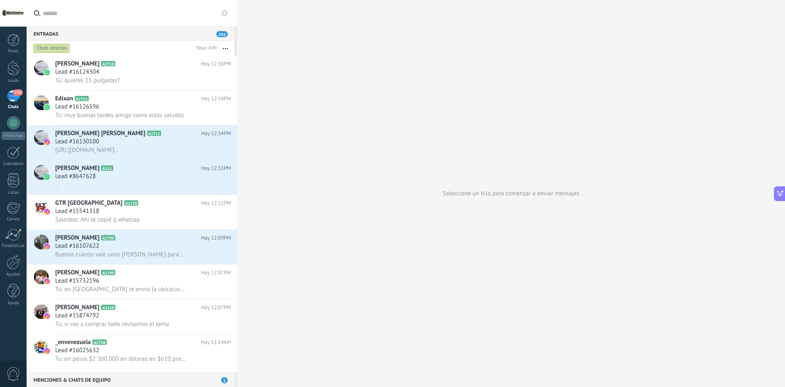
click at [228, 47] on button "button" at bounding box center [226, 48] width 18 height 15
click at [82, 48] on div "Chats abiertos" at bounding box center [112, 48] width 161 height 15
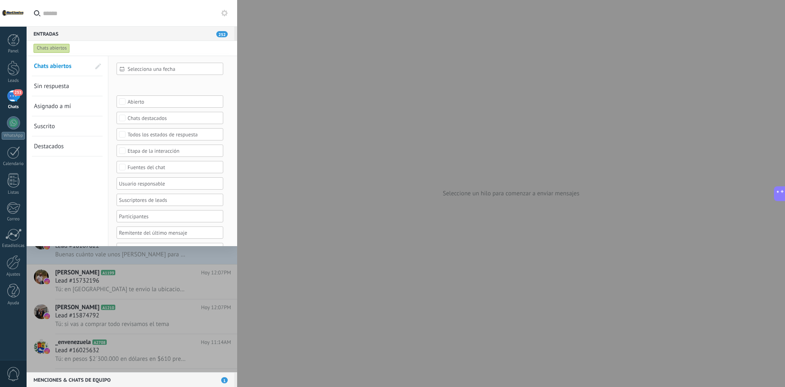
scroll to position [17, 0]
click at [151, 194] on div at bounding box center [167, 199] width 99 height 10
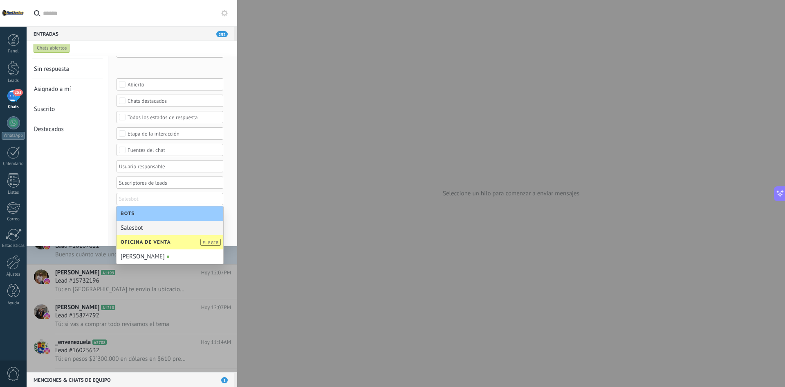
click at [149, 183] on div at bounding box center [167, 183] width 99 height 10
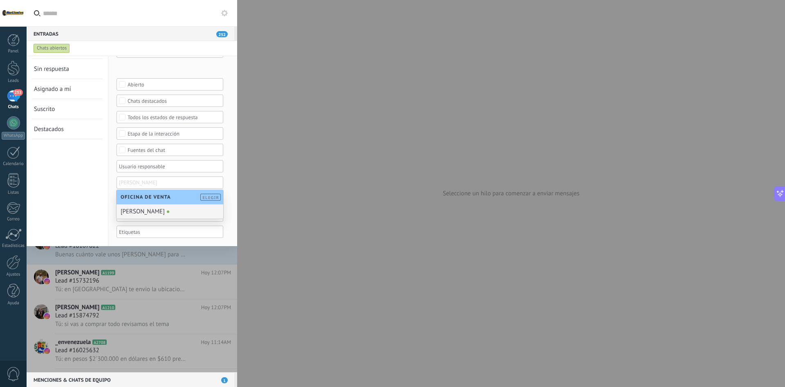
click at [160, 168] on div at bounding box center [167, 166] width 99 height 10
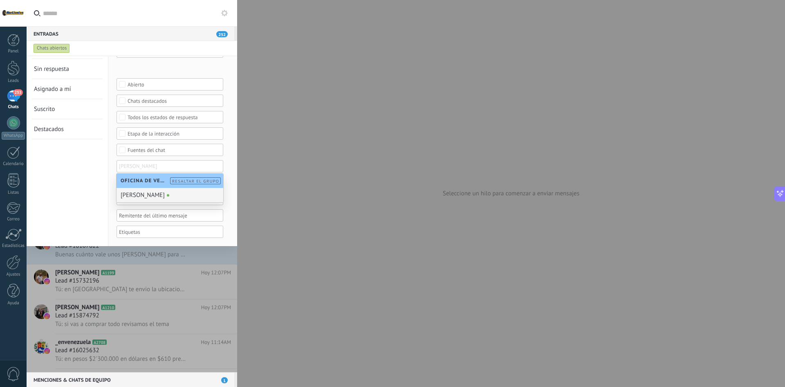
click at [160, 155] on div "Fuentes del chat" at bounding box center [170, 150] width 107 height 12
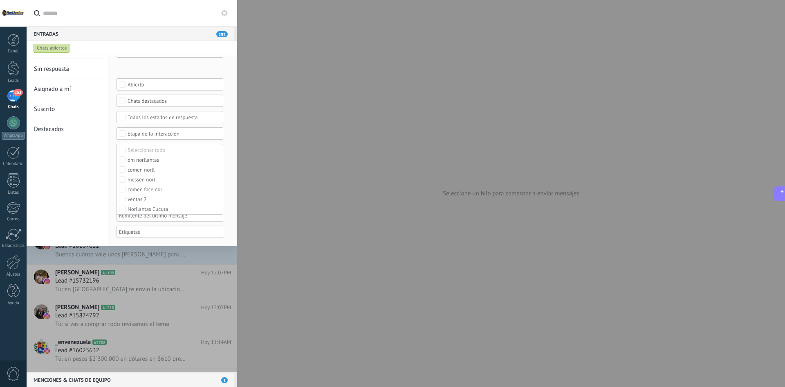
click at [158, 134] on div "Etapa de la interacción" at bounding box center [170, 133] width 85 height 6
click at [165, 118] on div "Todos los estados de respuesta" at bounding box center [170, 117] width 85 height 6
click at [157, 101] on div "Chats destacados" at bounding box center [170, 101] width 85 height 6
click at [169, 83] on div "Abierto" at bounding box center [170, 84] width 85 height 6
click at [0, 0] on div "Leads Entrantes Calificar Llamada reservada Preparación de la propuesta Envío d…" at bounding box center [0, 0] width 0 height 0
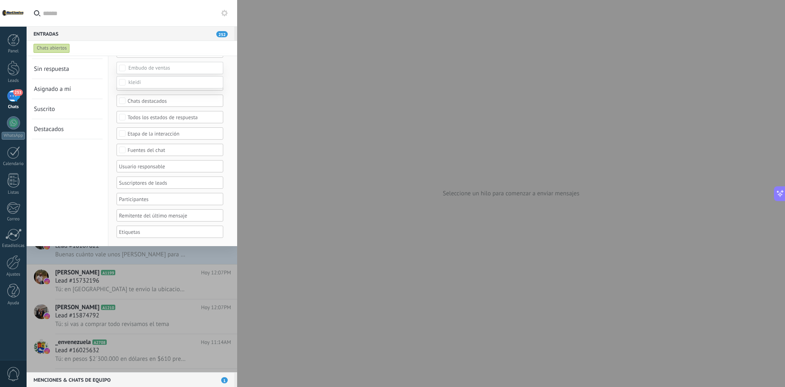
click at [111, 123] on div at bounding box center [406, 193] width 759 height 387
click at [166, 70] on span "Selecciona una fecha" at bounding box center [173, 69] width 91 height 6
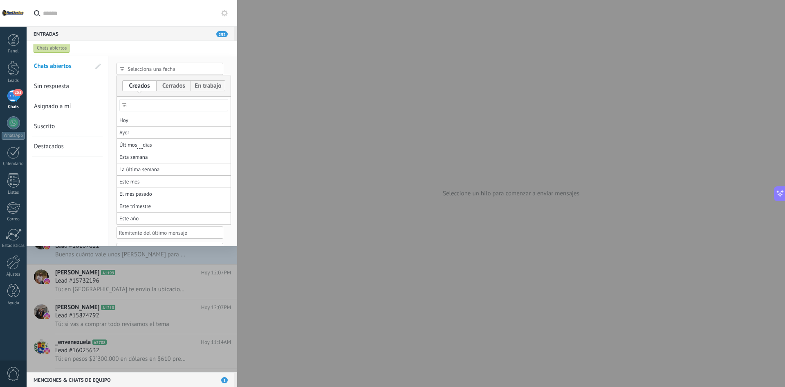
click at [93, 183] on div at bounding box center [392, 193] width 785 height 387
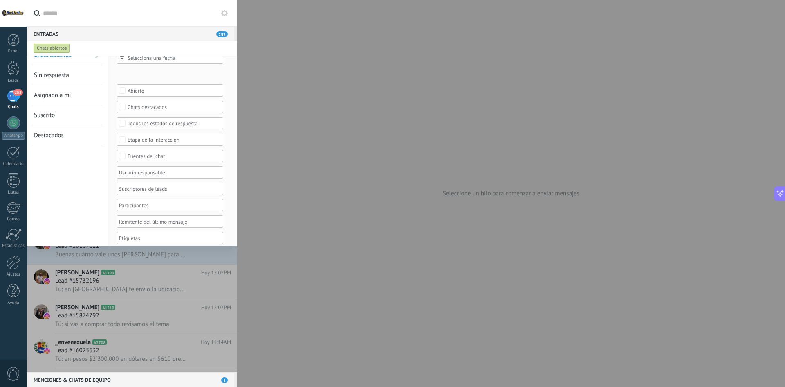
scroll to position [17, 0]
click at [155, 232] on div at bounding box center [167, 232] width 99 height 10
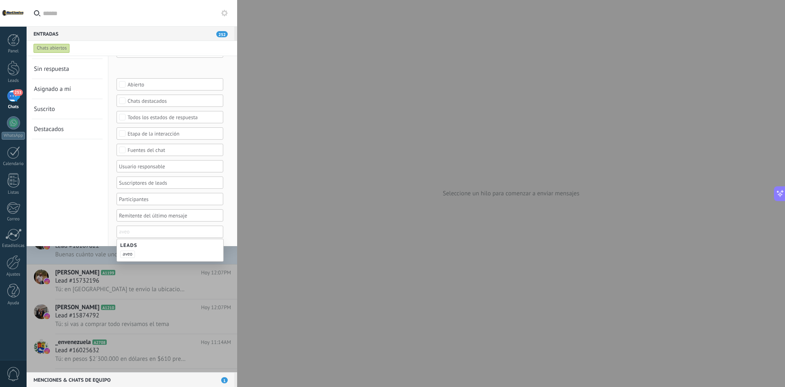
click at [146, 220] on div at bounding box center [173, 214] width 113 height 11
click at [150, 218] on div at bounding box center [167, 215] width 99 height 10
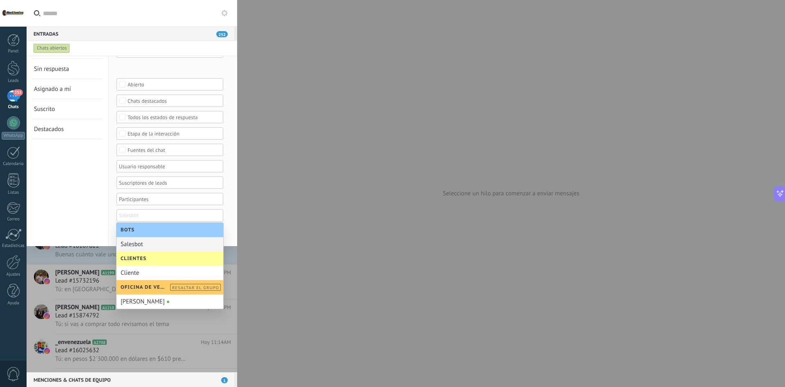
click at [86, 179] on div "Chats abiertos Sin respuesta Asignado a mí Suscrito Destacados Guardar" at bounding box center [68, 142] width 82 height 207
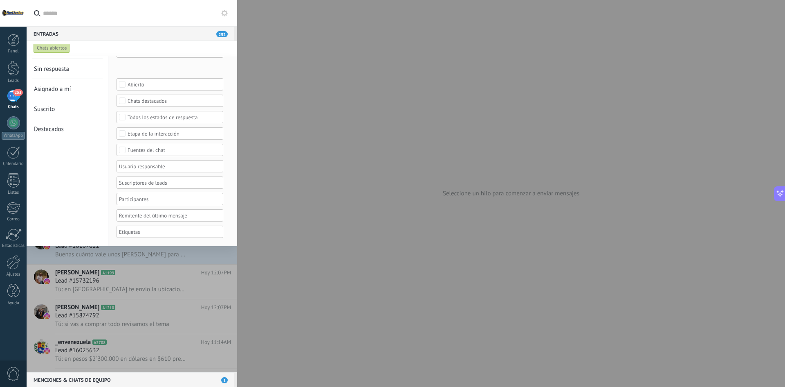
click at [45, 107] on span "Suscrito" at bounding box center [44, 109] width 21 height 8
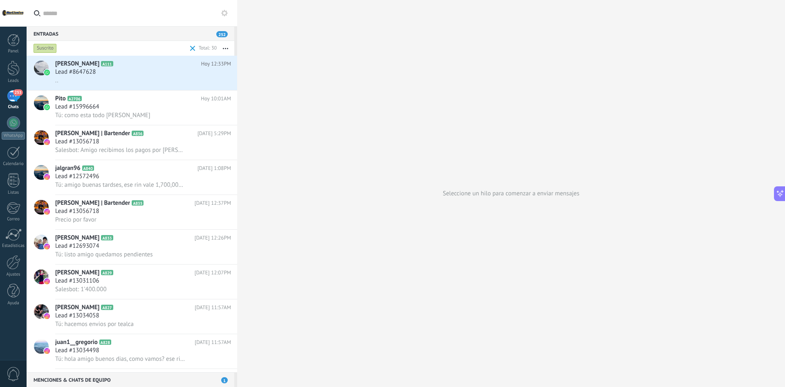
click at [79, 44] on div "Suscrito" at bounding box center [110, 48] width 156 height 15
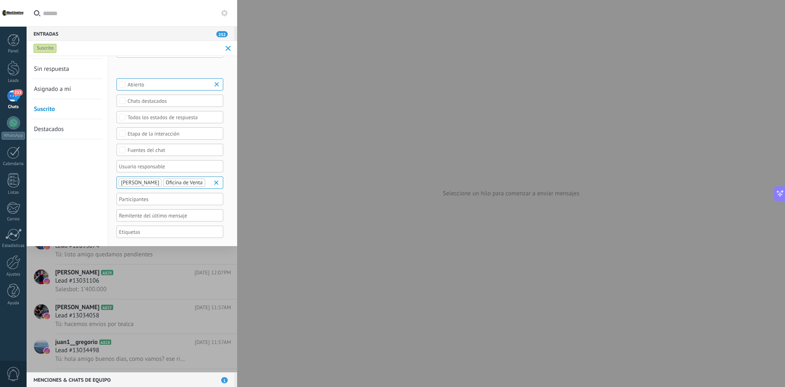
click at [54, 94] on link "Asignado a mí" at bounding box center [62, 89] width 56 height 20
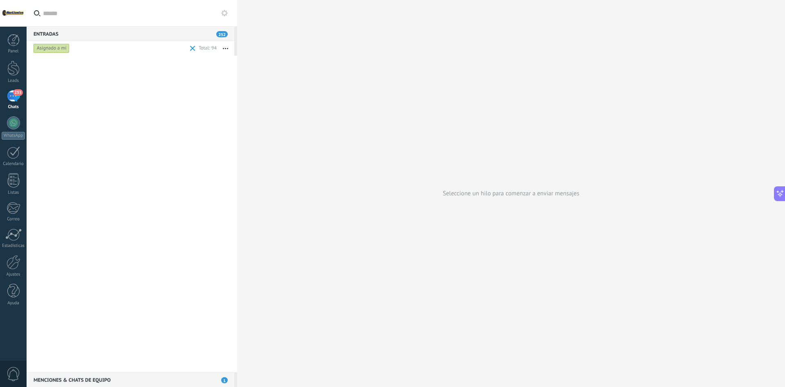
click at [85, 48] on div "Asignado a mí" at bounding box center [110, 48] width 156 height 15
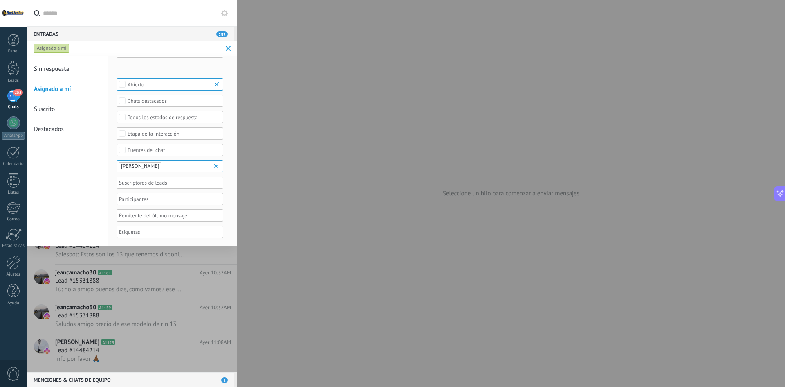
click at [63, 128] on span "Destacados" at bounding box center [49, 129] width 30 height 8
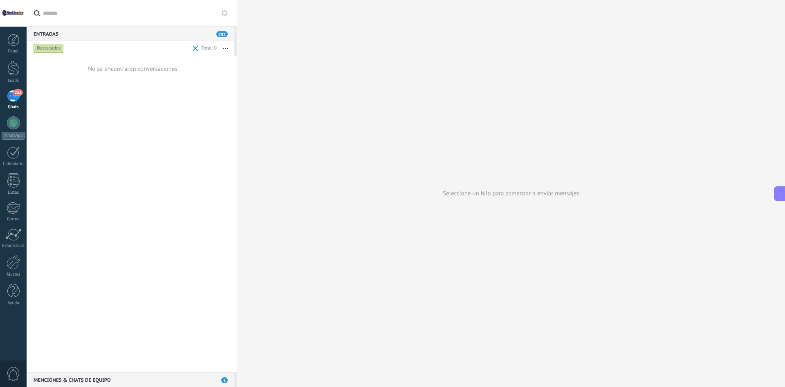
click at [90, 52] on div "Destacados" at bounding box center [111, 48] width 159 height 15
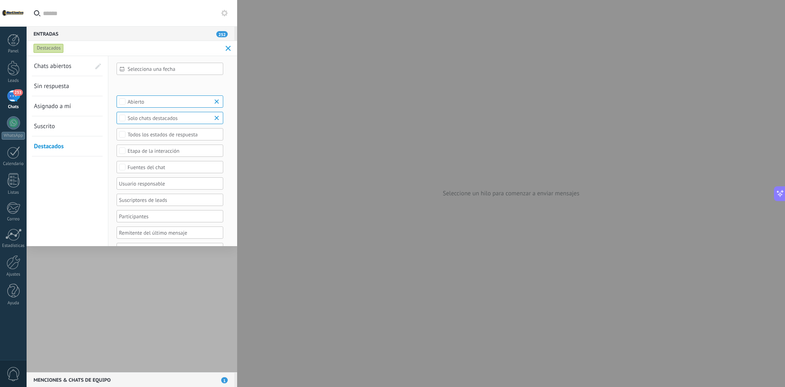
click at [80, 60] on link "Chats abiertos" at bounding box center [62, 66] width 56 height 20
